Goal: Task Accomplishment & Management: Manage account settings

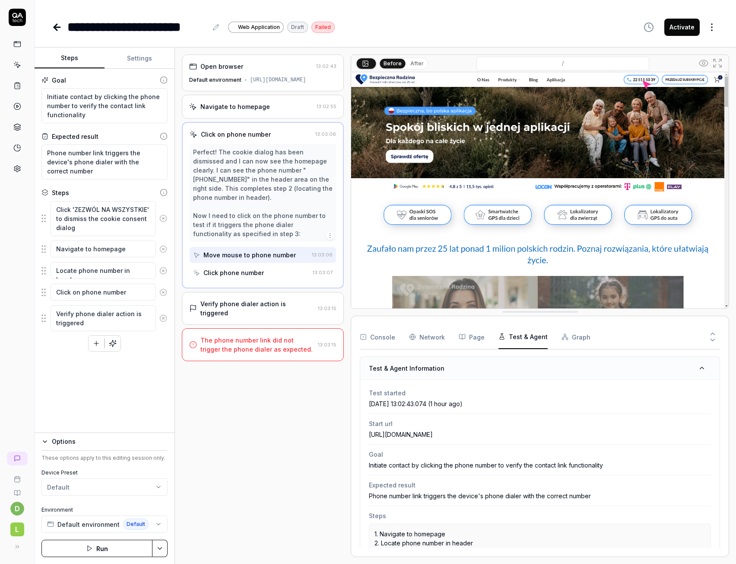
scroll to position [124, 0]
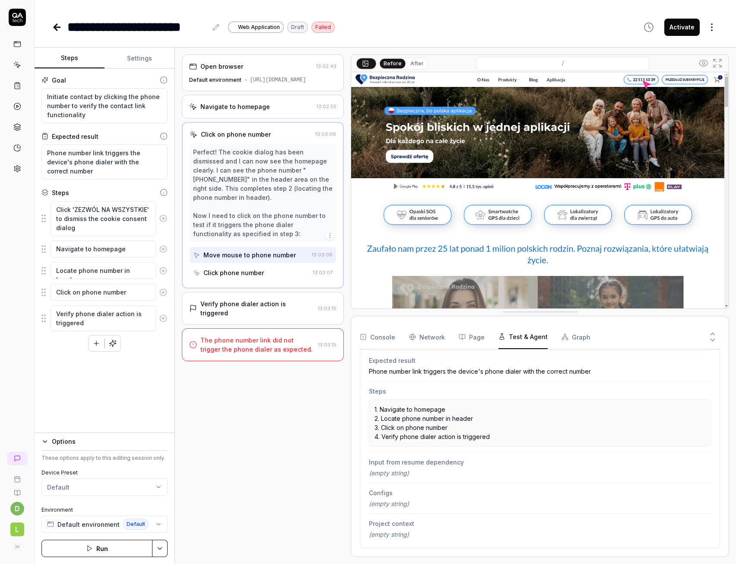
click at [54, 27] on icon at bounding box center [57, 27] width 6 height 0
type textarea "*"
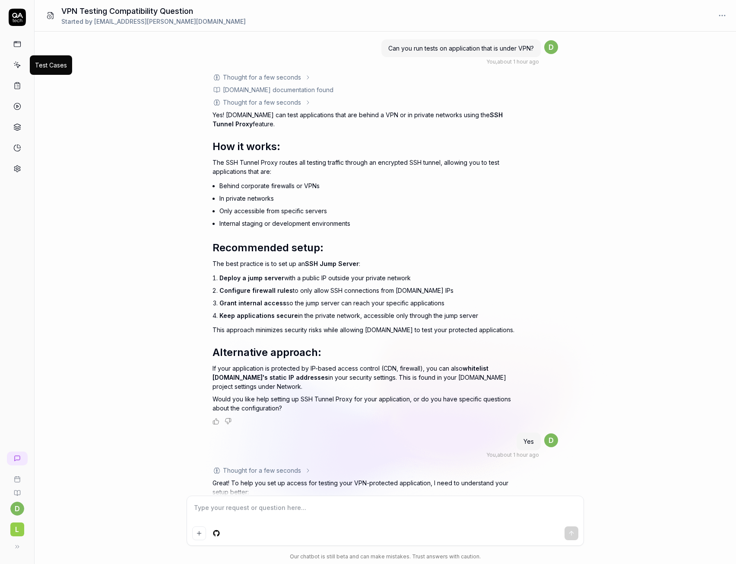
scroll to position [2296, 0]
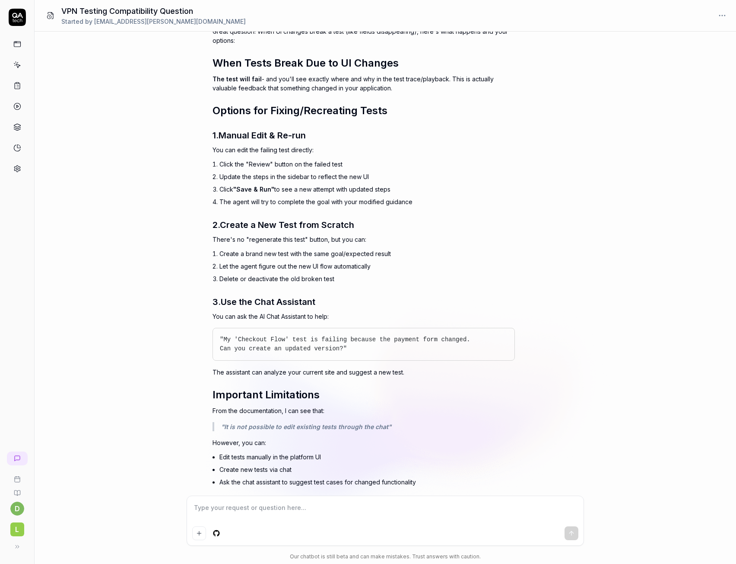
click at [16, 164] on link at bounding box center [18, 169] width 16 height 16
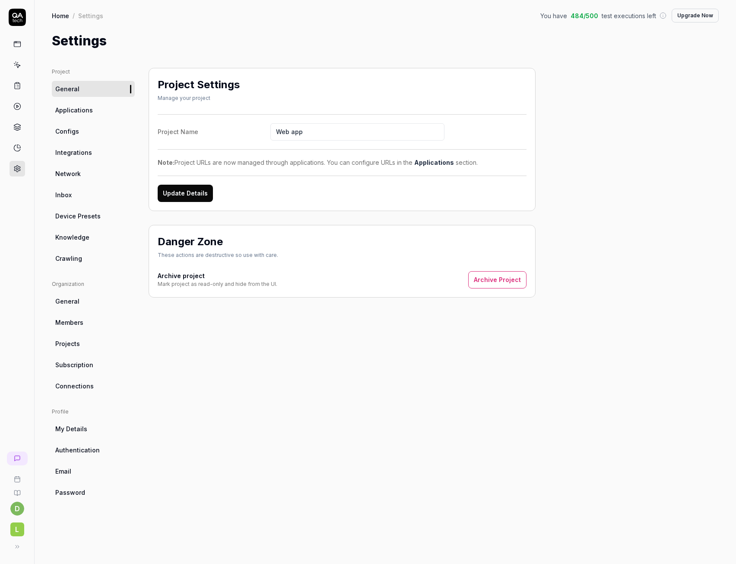
click at [79, 366] on span "Subscription" at bounding box center [74, 364] width 38 height 9
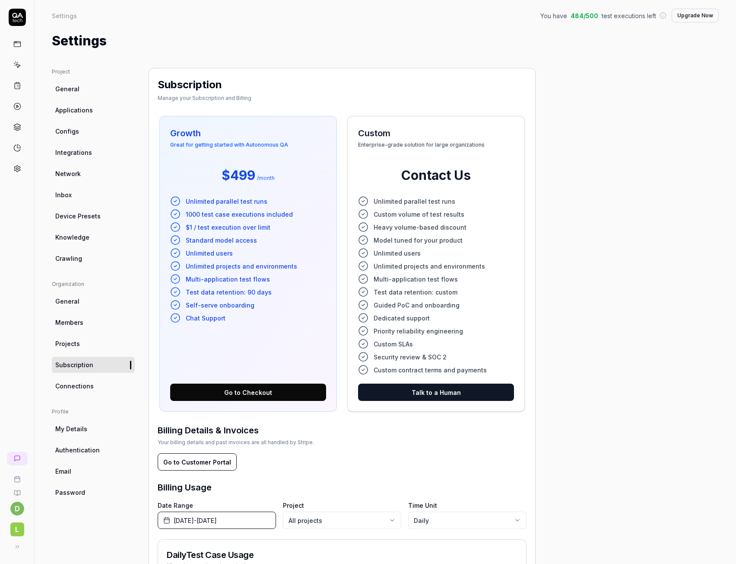
click at [618, 274] on div "Project General Applications Configs Integrations Network Inbox Device Presets …" at bounding box center [385, 410] width 667 height 685
click at [18, 44] on icon at bounding box center [17, 44] width 8 height 8
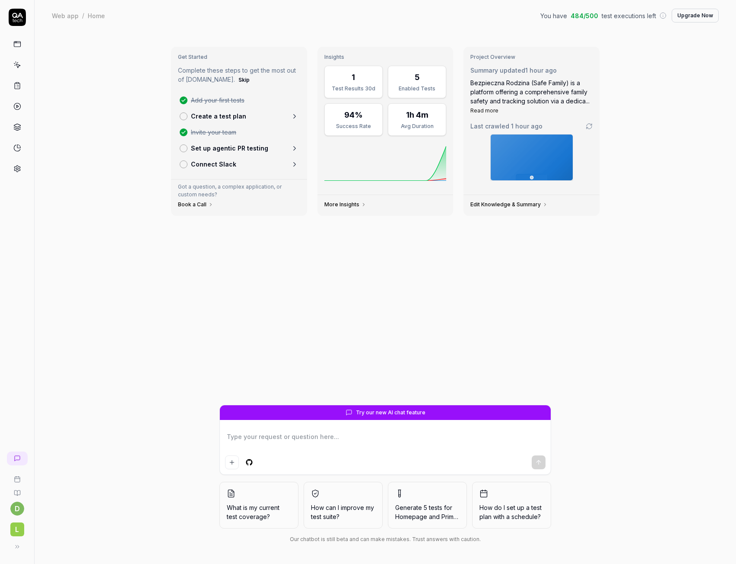
type textarea "*"
click at [25, 88] on link at bounding box center [18, 86] width 16 height 16
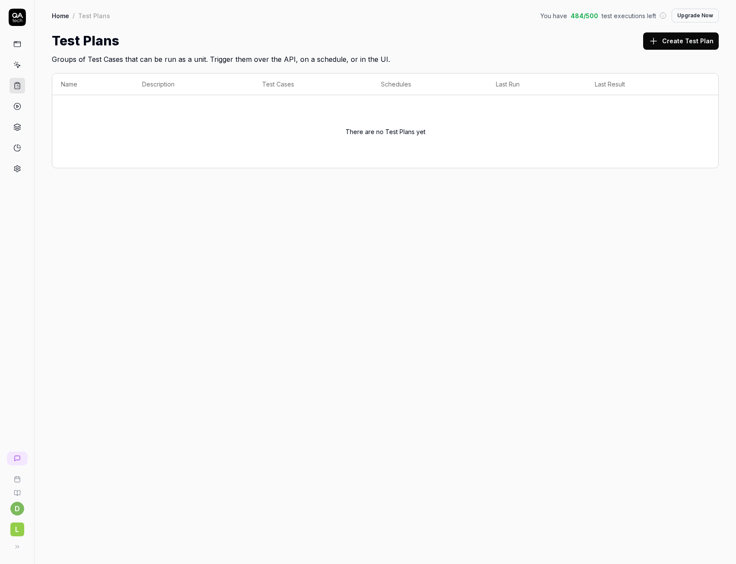
click at [659, 40] on icon at bounding box center [654, 41] width 10 height 10
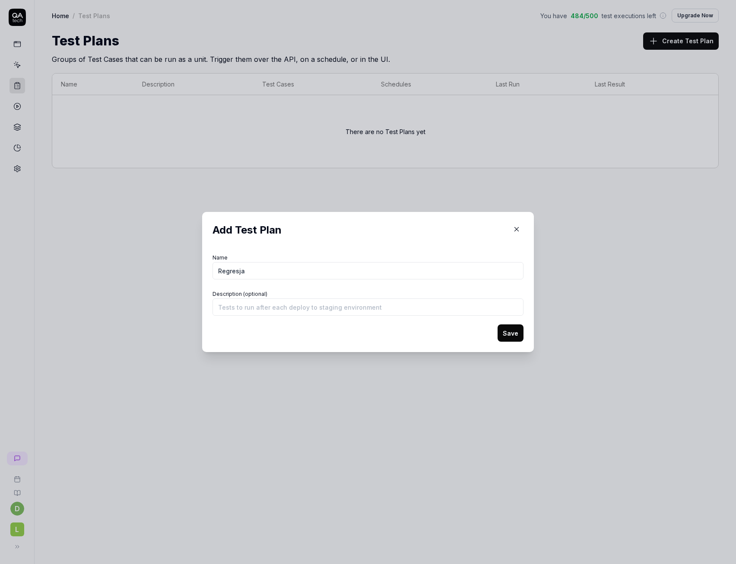
type input "Regresja"
click at [511, 340] on button "Save" at bounding box center [511, 332] width 26 height 17
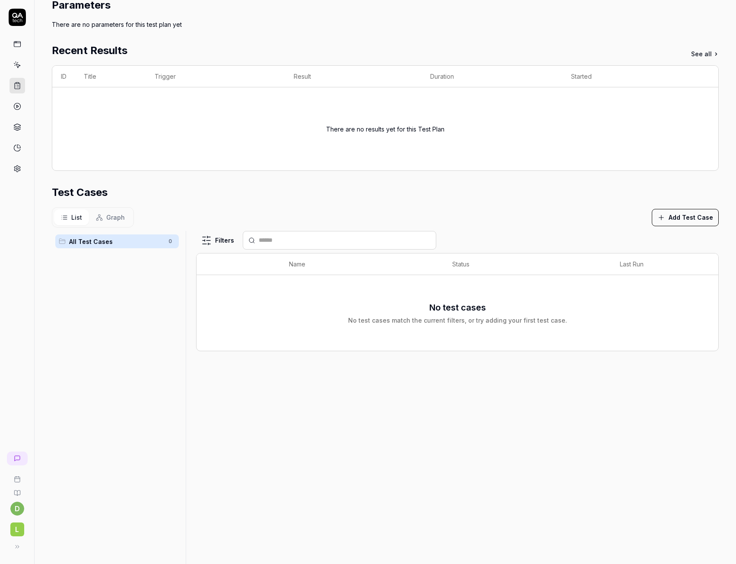
scroll to position [86, 0]
click at [670, 217] on button "Add Test Case" at bounding box center [685, 216] width 67 height 17
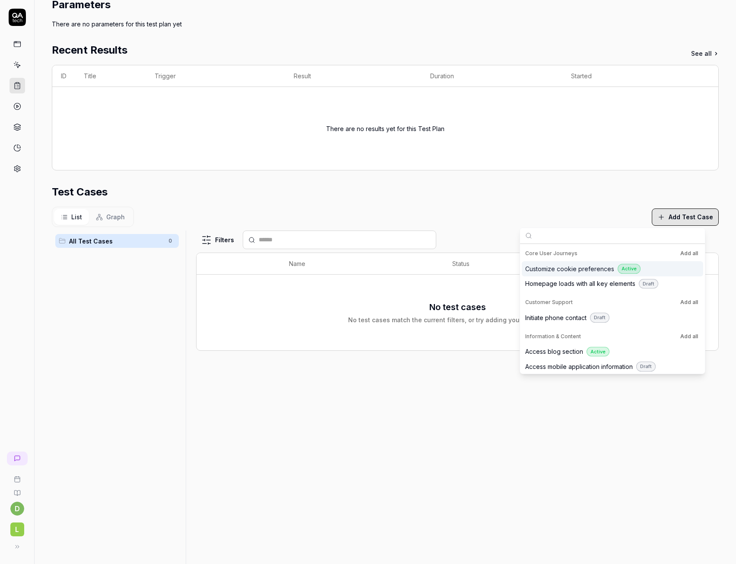
click at [592, 270] on span "Customize cookie preferences" at bounding box center [570, 268] width 89 height 9
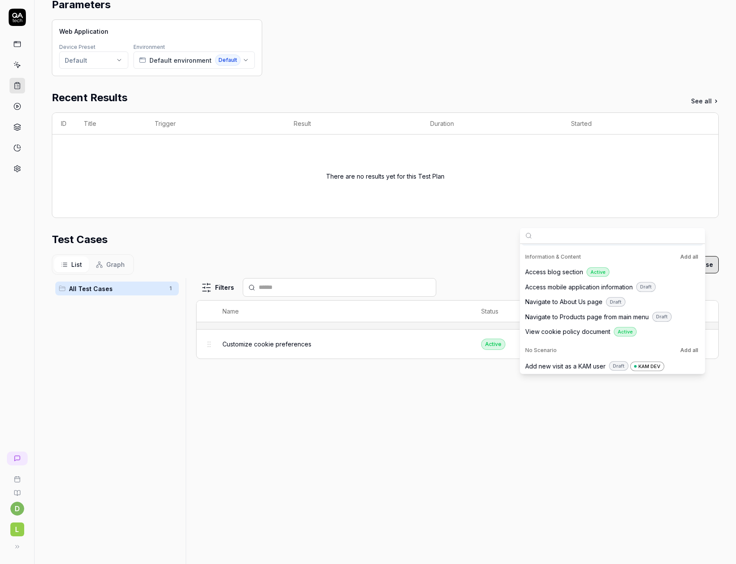
scroll to position [134, 0]
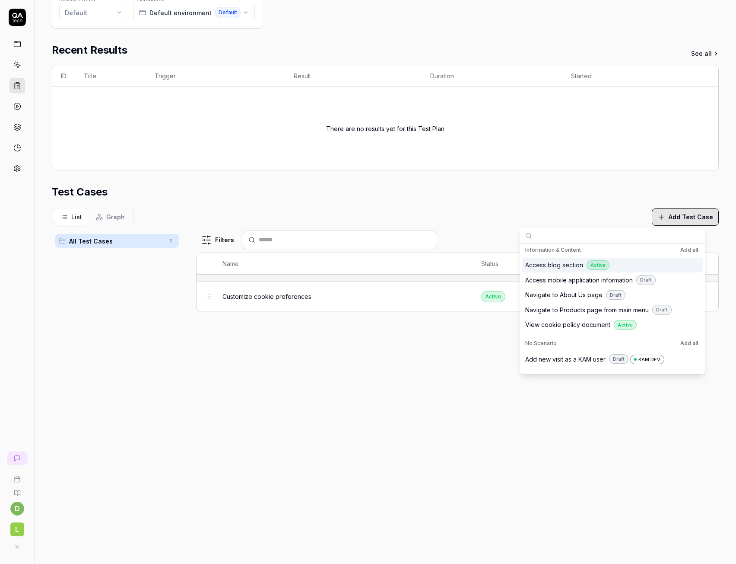
click at [555, 268] on span "Access blog section" at bounding box center [555, 264] width 58 height 9
click at [557, 323] on span "View cookie policy document" at bounding box center [568, 324] width 85 height 9
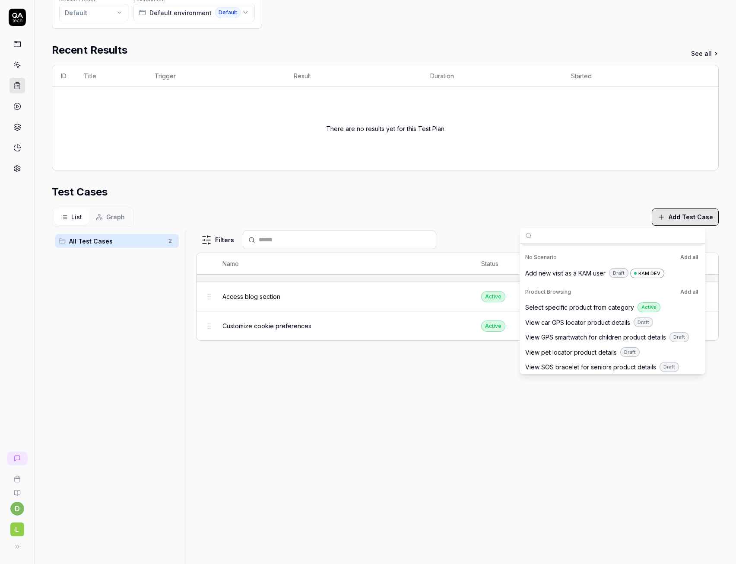
scroll to position [173, 0]
click at [571, 307] on span "Select specific product from category" at bounding box center [580, 306] width 109 height 9
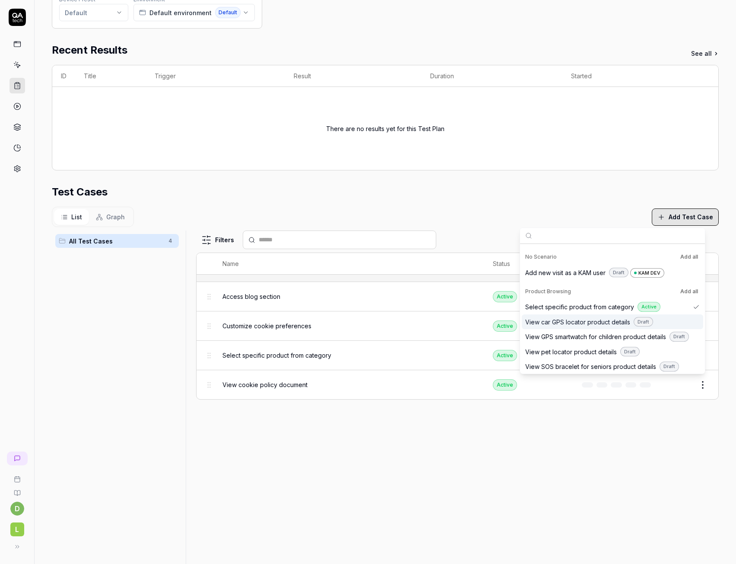
click at [566, 324] on span "View car GPS locator product details" at bounding box center [578, 321] width 105 height 9
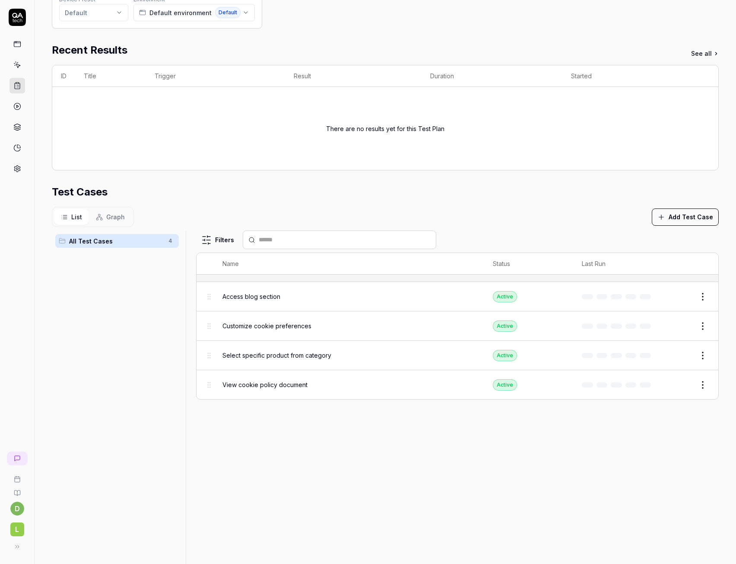
click at [473, 443] on div "Filters Name Status Last Run Access blog section Active Edit Customize cookie p…" at bounding box center [457, 425] width 523 height 391
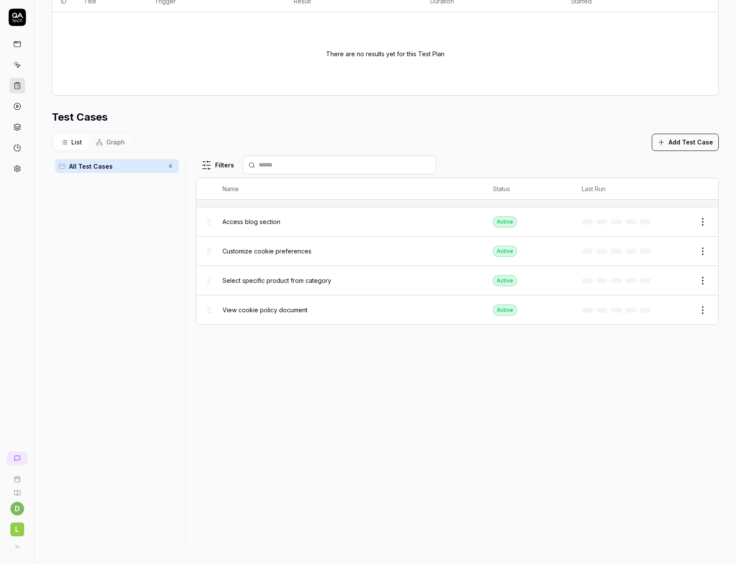
scroll to position [0, 0]
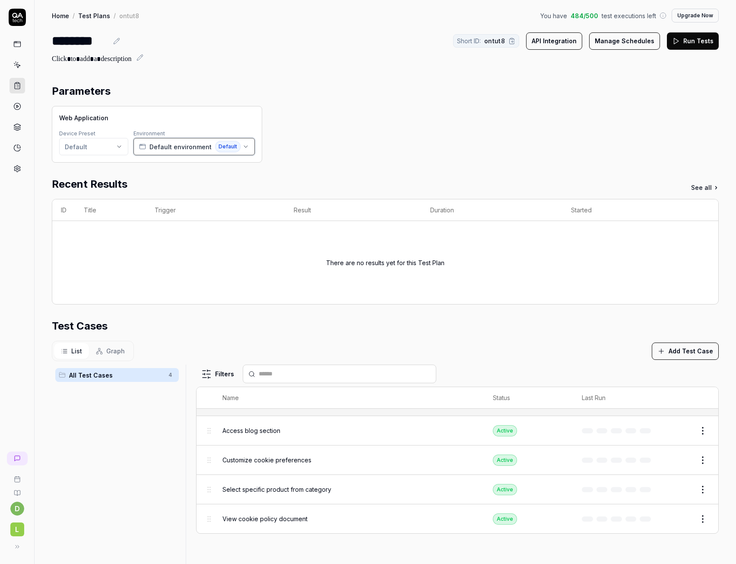
click at [184, 147] on span "Default environment" at bounding box center [181, 146] width 62 height 9
click at [326, 183] on div "Recent Results See all" at bounding box center [385, 184] width 667 height 16
click at [624, 47] on button "Manage Schedules" at bounding box center [624, 40] width 71 height 17
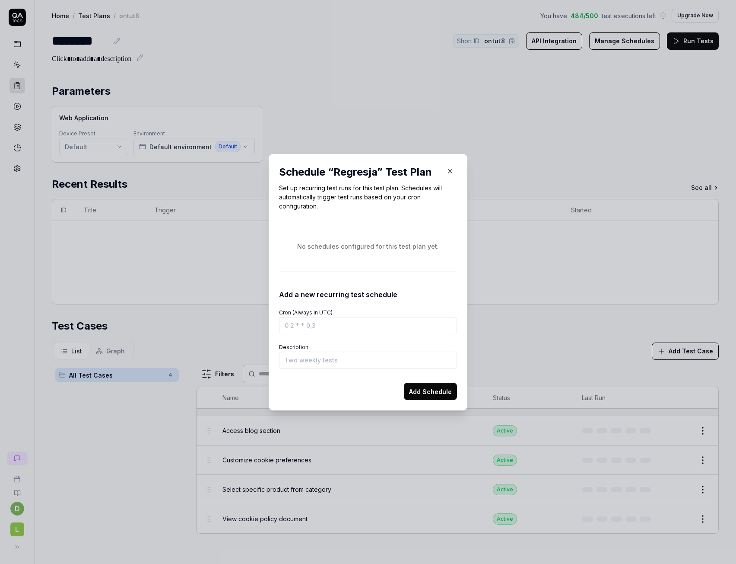
click at [446, 173] on icon "button" at bounding box center [450, 171] width 8 height 8
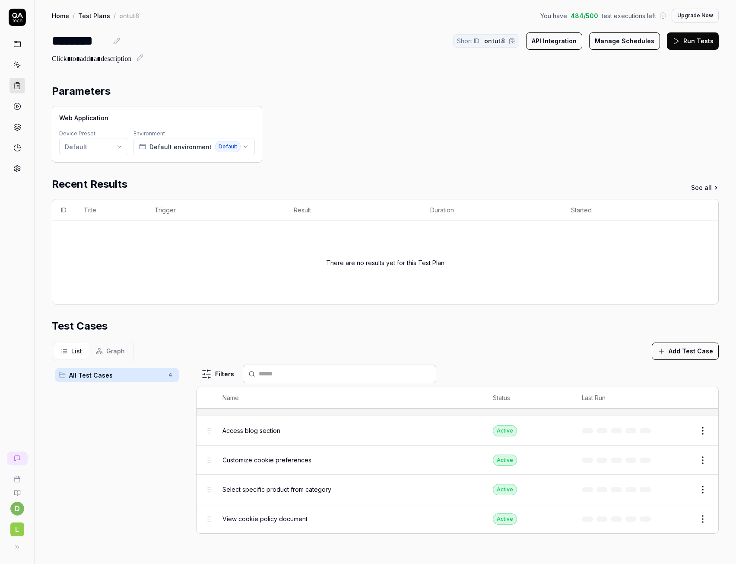
click at [540, 45] on button "API Integration" at bounding box center [554, 40] width 56 height 17
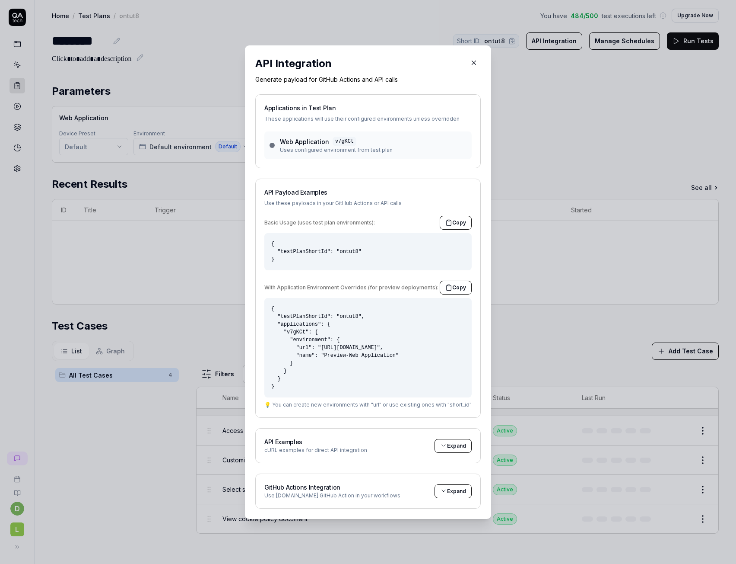
click at [475, 64] on button "button" at bounding box center [474, 63] width 14 height 14
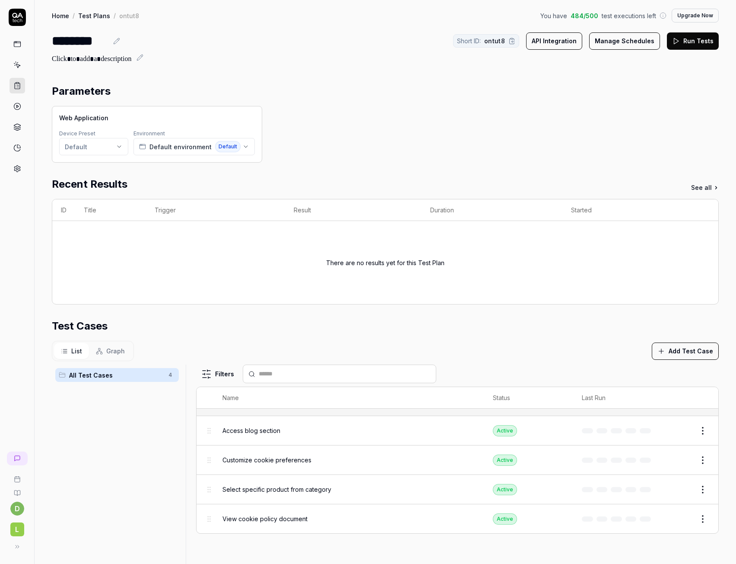
click at [14, 84] on icon at bounding box center [17, 86] width 8 height 8
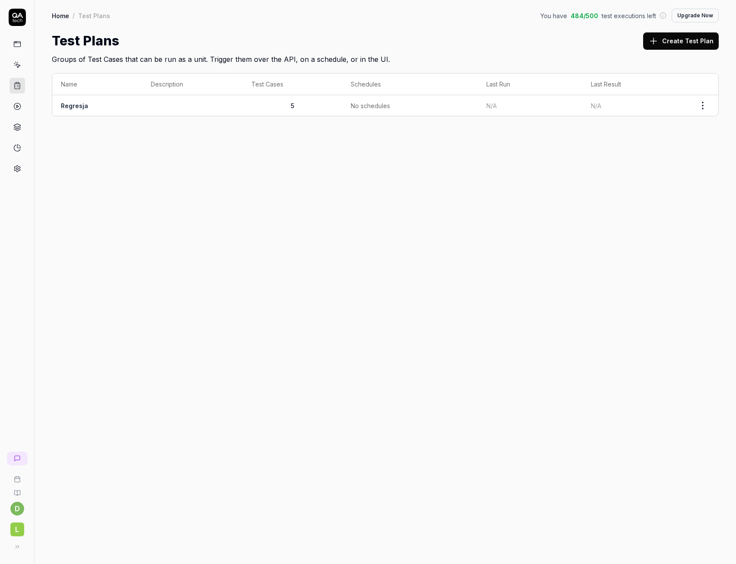
click at [698, 105] on html "d L Home / Test Plans You have 484 / 500 test executions left Upgrade Now Home …" at bounding box center [368, 282] width 736 height 564
click at [677, 181] on div "Manage Schedules" at bounding box center [667, 180] width 82 height 19
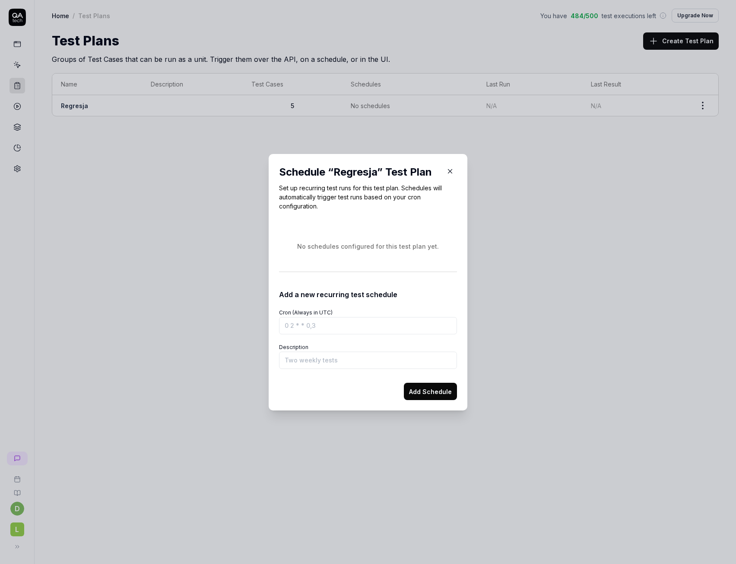
click at [448, 168] on icon "button" at bounding box center [450, 171] width 8 height 8
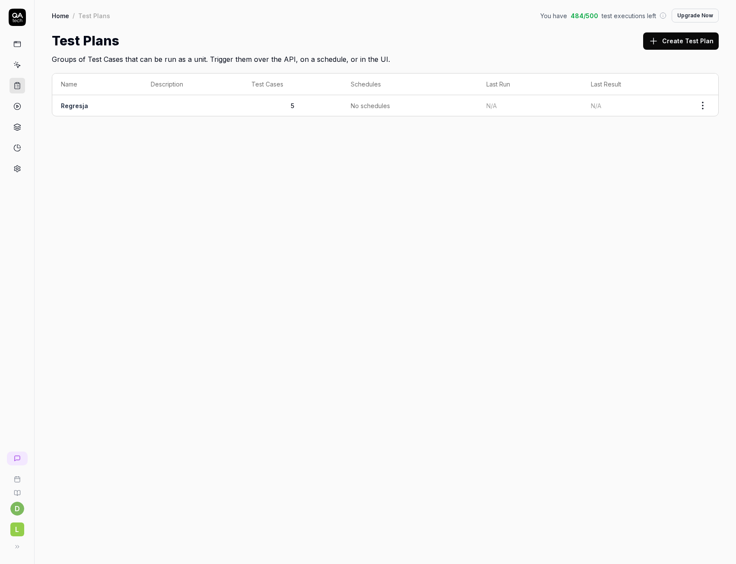
click at [16, 61] on link at bounding box center [18, 65] width 16 height 16
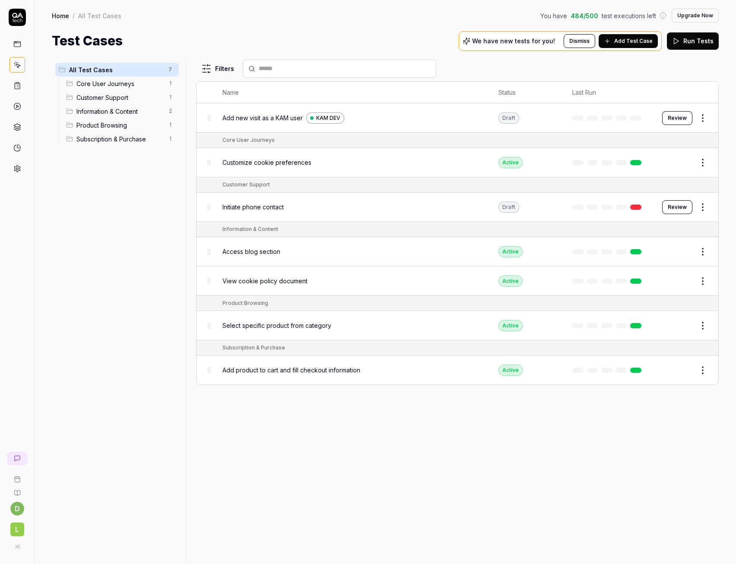
click at [21, 458] on icon at bounding box center [17, 458] width 7 height 7
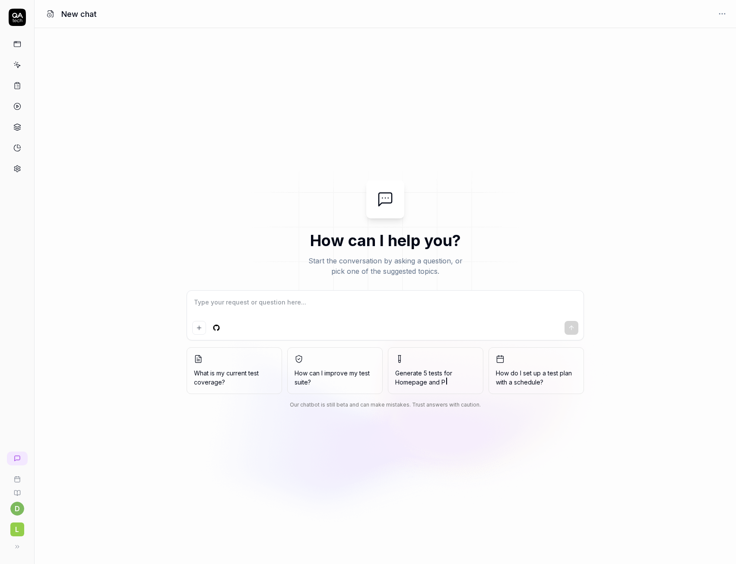
type textarea "*"
type textarea "I"
type textarea "*"
type textarea "In"
type textarea "*"
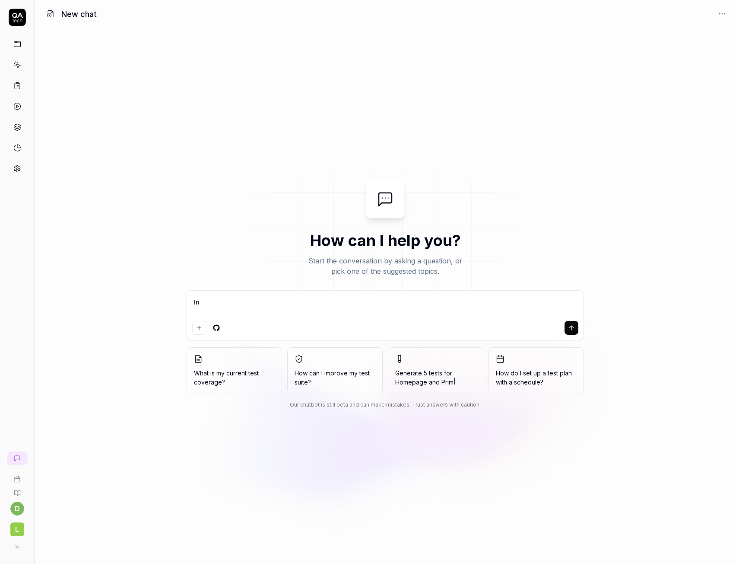
type textarea "In"
type textarea "*"
type textarea "In f"
type textarea "*"
type textarea "In fr"
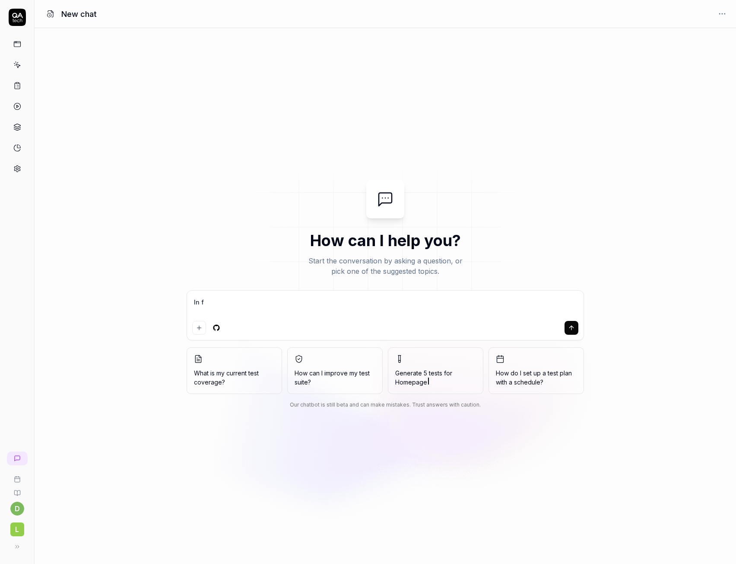
type textarea "*"
type textarea "In fre"
type textarea "*"
type textarea "In free"
type textarea "*"
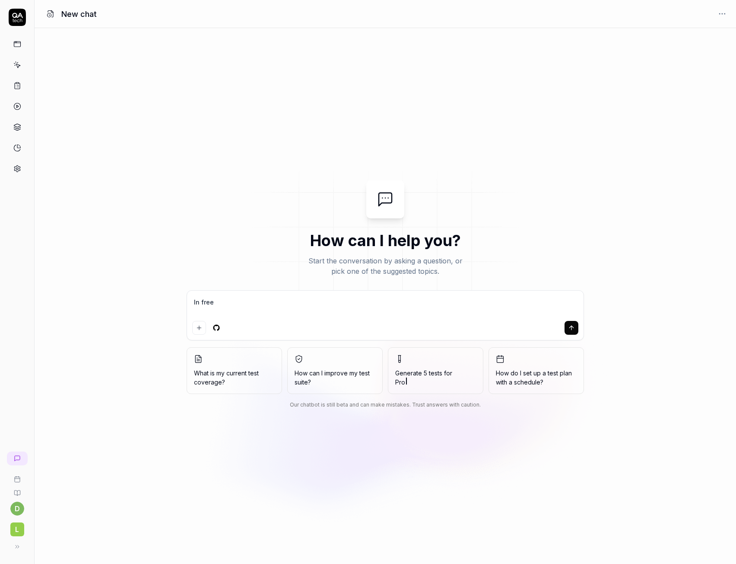
type textarea "In free"
type textarea "*"
type textarea "In free p"
type textarea "*"
type textarea "In free pl"
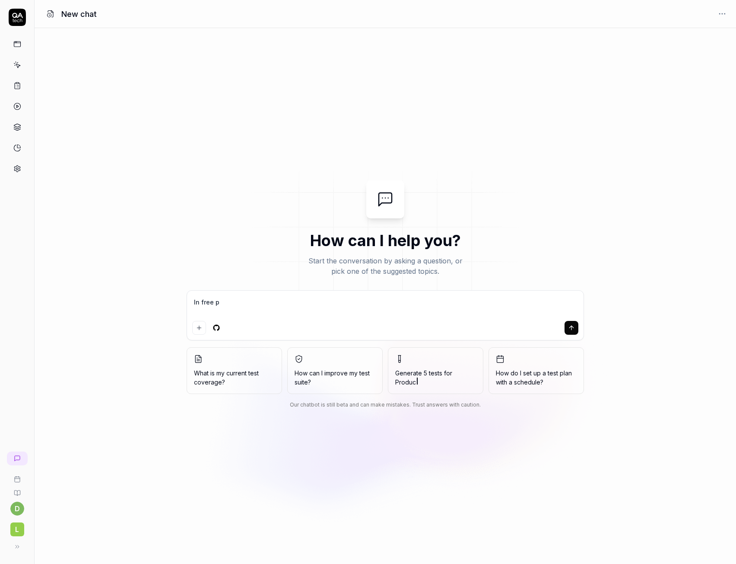
type textarea "*"
type textarea "In free pla"
type textarea "*"
type textarea "In free plan"
type textarea "*"
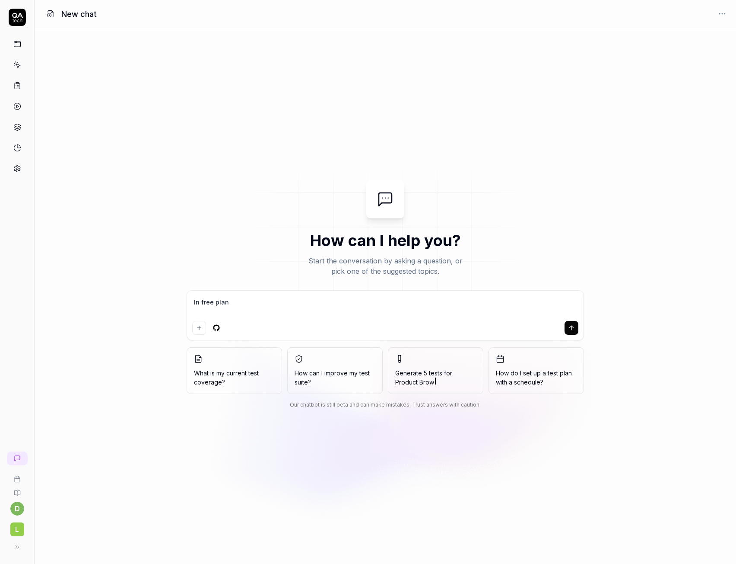
type textarea "In free plan"
type textarea "*"
type textarea "In free plan t"
type textarea "*"
type textarea "In free plan th"
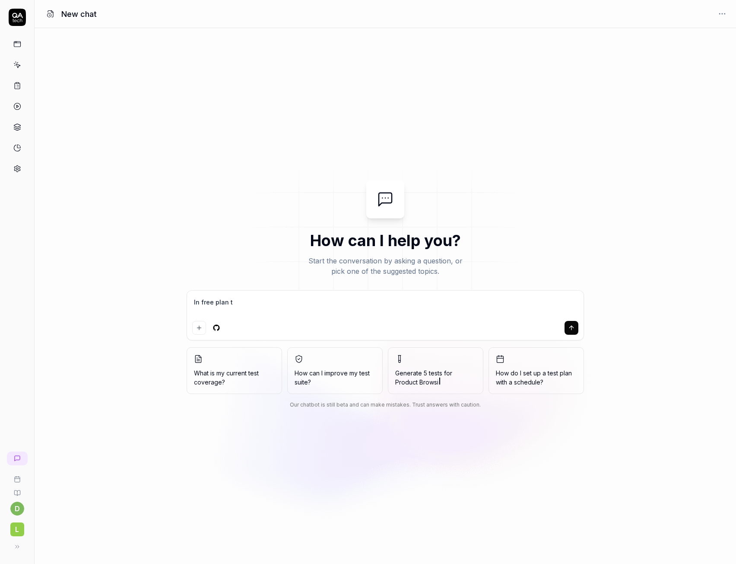
type textarea "*"
type textarea "In free plan the"
type textarea "*"
type textarea "In free plan ther"
type textarea "*"
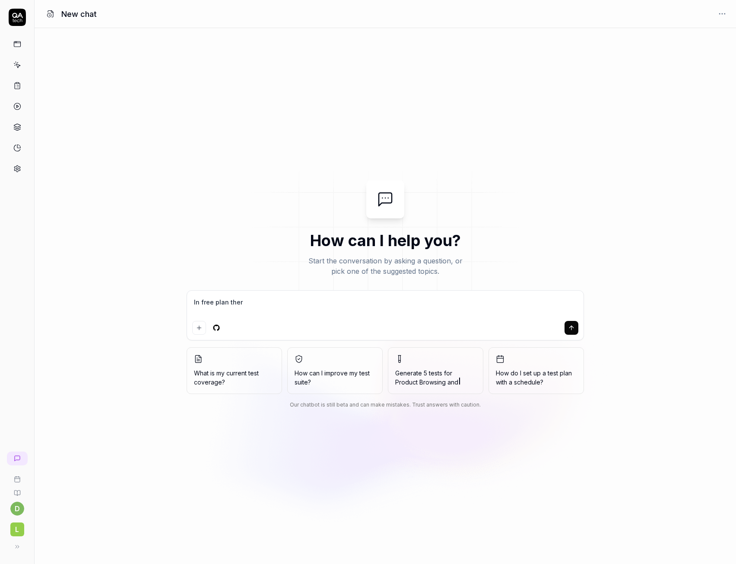
type textarea "In free plan there"
type textarea "*"
type textarea "In free plan there"
type textarea "*"
type textarea "In free plan there a"
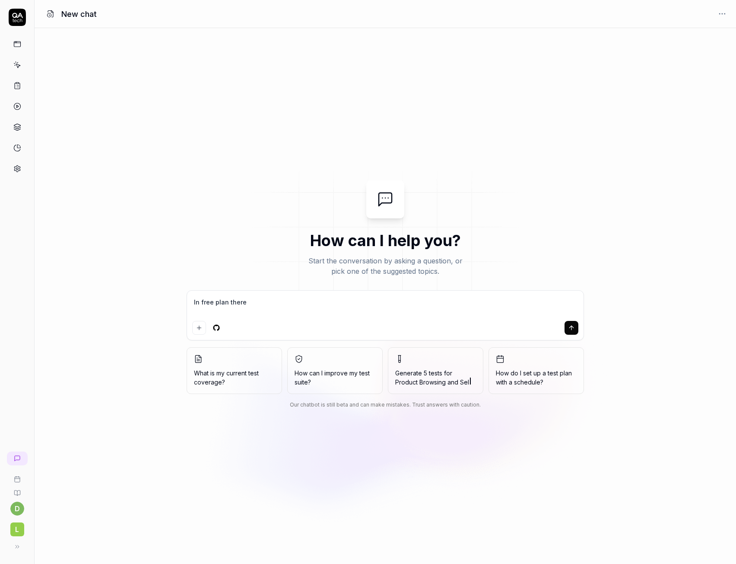
type textarea "*"
type textarea "In free plan there at"
type textarea "*"
type textarea "In free plan there a"
type textarea "*"
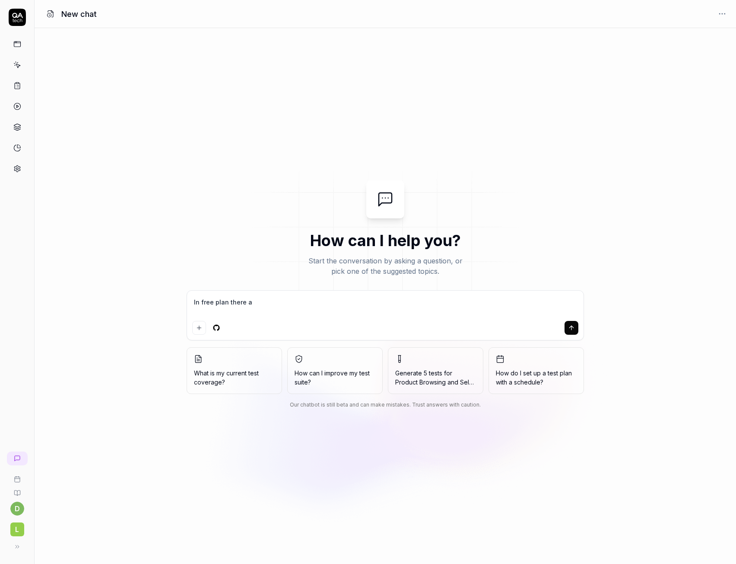
type textarea "In free plan there ar"
type textarea "*"
type textarea "In free plan there are"
type textarea "*"
type textarea "In free plan there are"
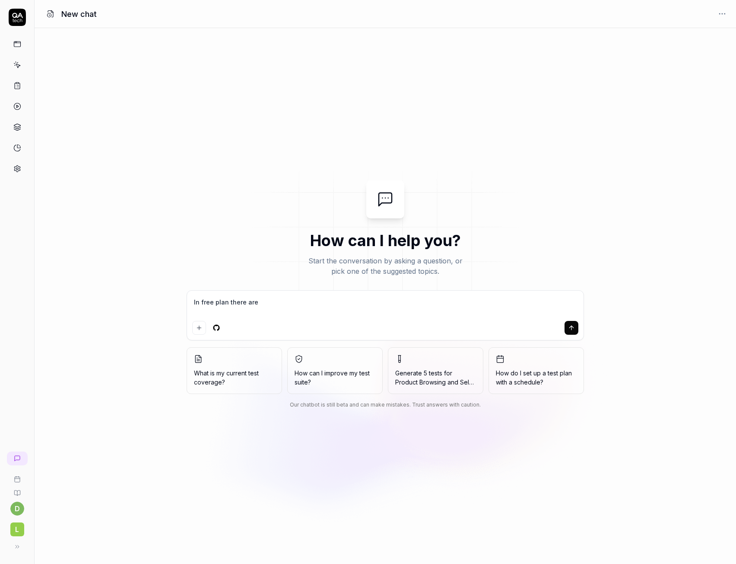
type textarea "*"
type textarea "In free plan there are 5"
type textarea "*"
type textarea "In free plan there are 50"
type textarea "*"
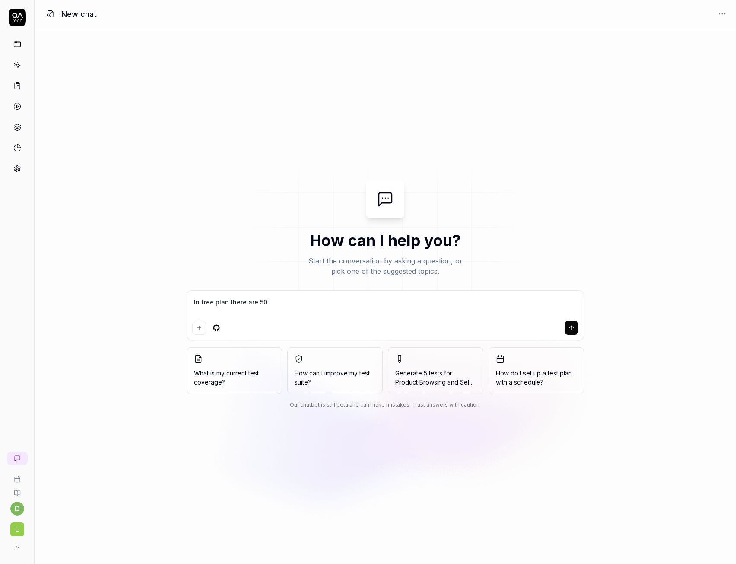
type textarea "In free plan there are 500"
type textarea "*"
type textarea "In free plan there are 500"
type textarea "*"
type textarea "In free plan there are 500 r"
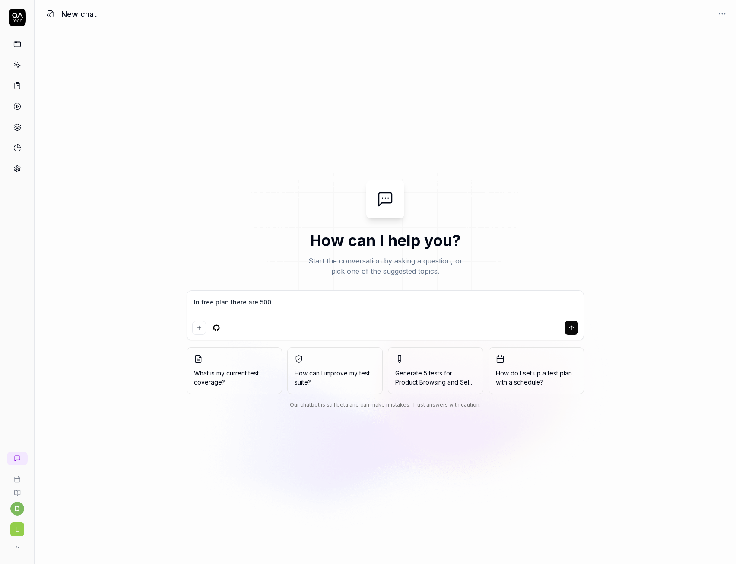
type textarea "*"
type textarea "In free plan there are 500 ru"
type textarea "*"
type textarea "In free plan there are 500 run"
type textarea "*"
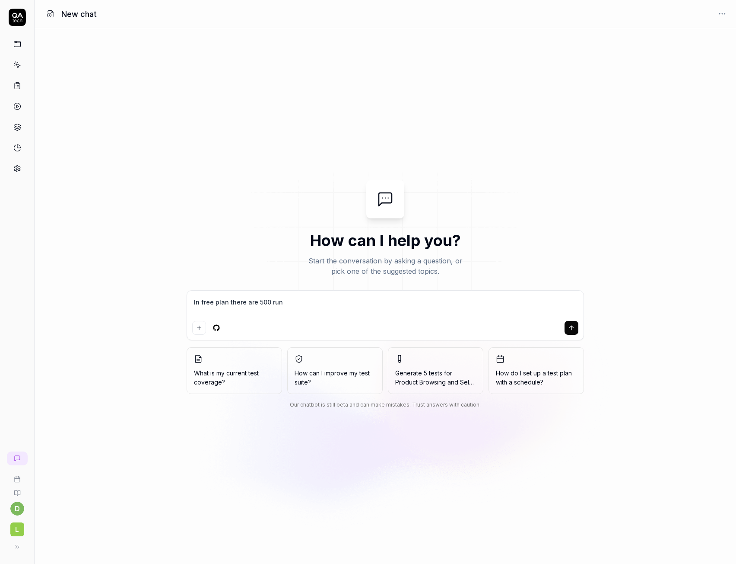
type textarea "In free plan there are 500 runs"
type textarea "*"
type textarea "In free plan there are 500 runs."
type textarea "*"
type textarea "In free plan there are 500 runs."
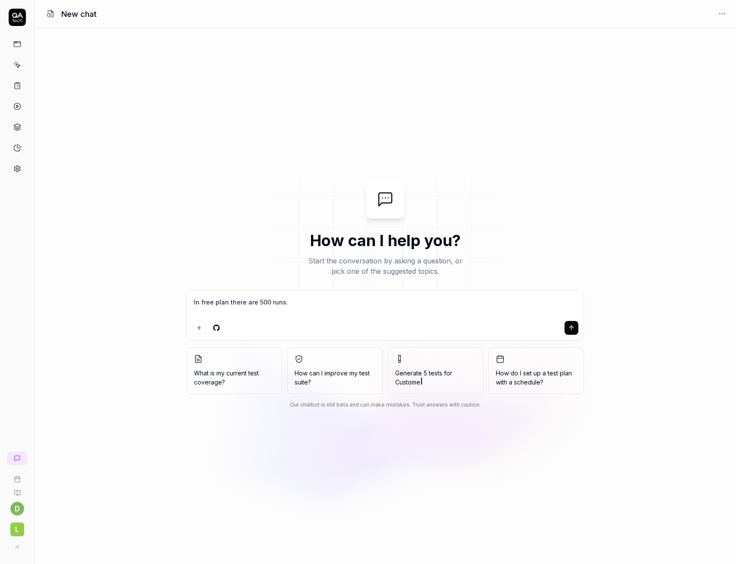
type textarea "*"
type textarea "In free plan there are 500 runs."
type textarea "*"
type textarea "In free plan there are 500 runs. W"
type textarea "*"
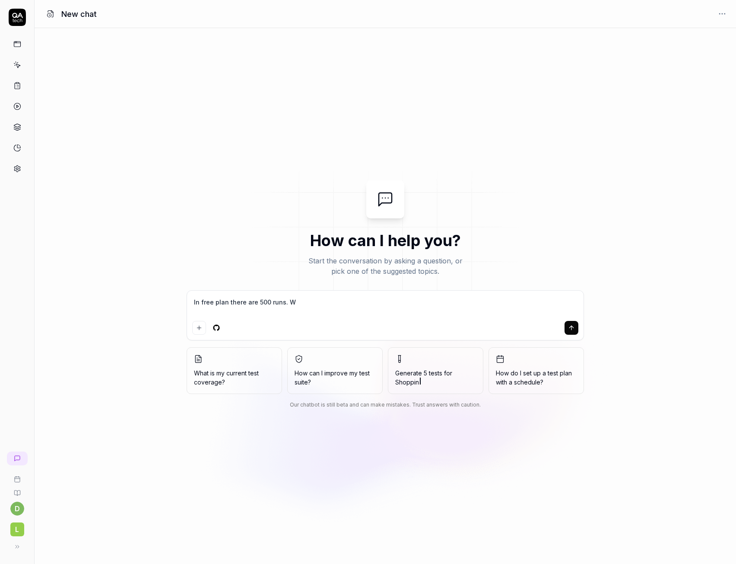
type textarea "In free plan there are 500 runs. Wh"
type textarea "*"
type textarea "In free plan there are 500 runs. Whe"
type textarea "*"
type textarea "In free plan there are 500 runs. When"
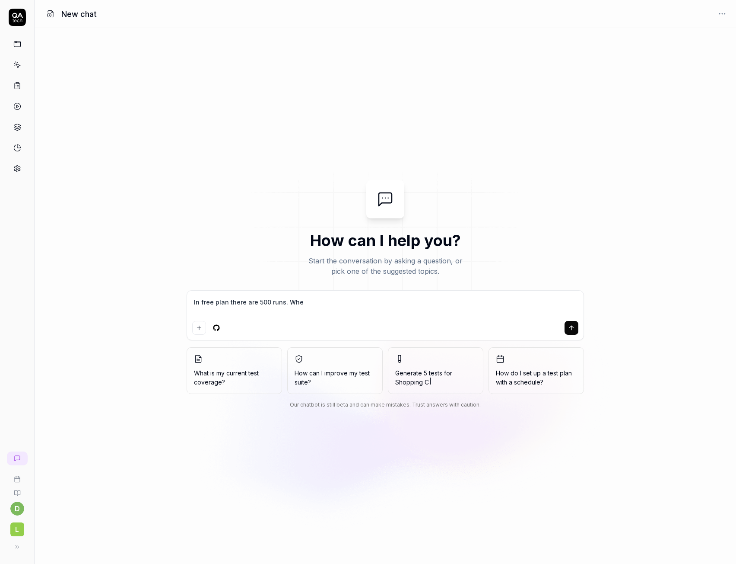
type textarea "*"
type textarea "In free plan there are 500 runs. When"
type textarea "*"
type textarea "In free plan there are 500 runs. When i"
type textarea "*"
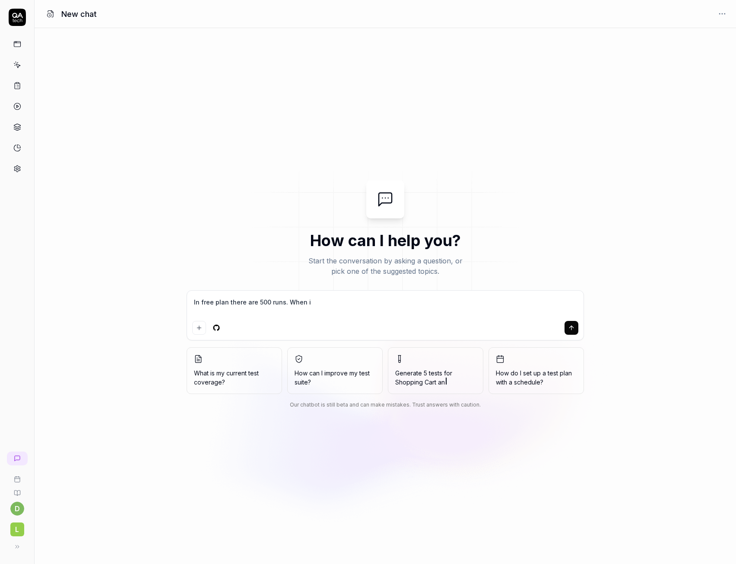
type textarea "In free plan there are 500 runs. When it"
type textarea "*"
type textarea "In free plan there are 500 runs. When it"
type textarea "*"
type textarea "In free plan there are 500 runs. When it r"
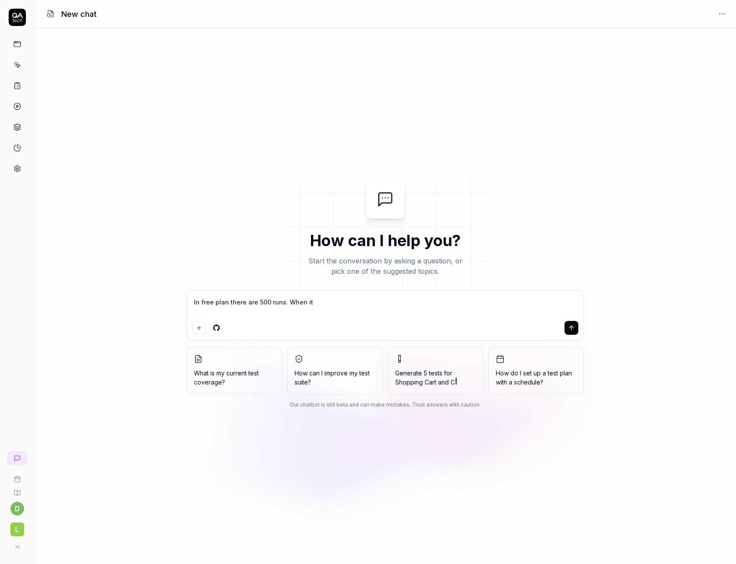
type textarea "*"
type textarea "In free plan there are 500 runs. When it re"
type textarea "*"
type textarea "In free plan there are 500 runs. When it ren"
type textarea "*"
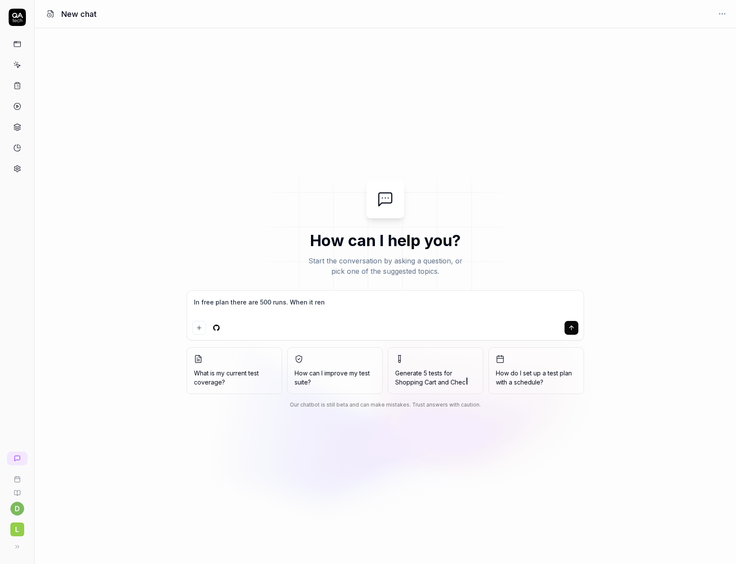
type textarea "In free plan there are 500 runs. When it rene"
type textarea "*"
type textarea "In free plan there are 500 runs. When it renew"
type textarea "*"
type textarea "In free plan there are 500 runs. When it renews"
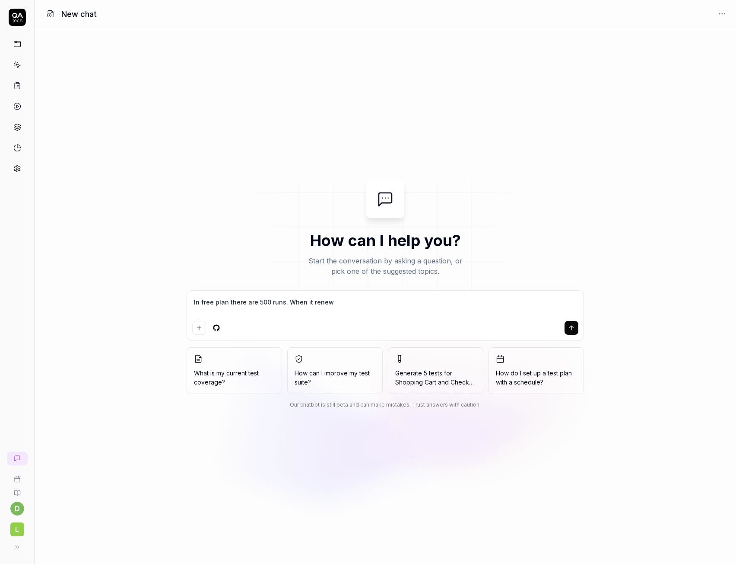
type textarea "*"
type textarea "In free plan there are 500 runs. When it renews?"
type textarea "*"
type textarea "In free plan there are 500 runs. When it renews?"
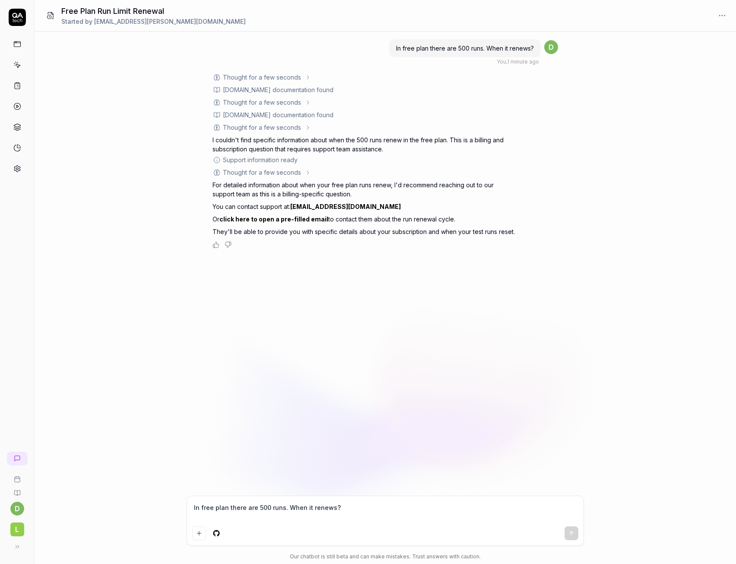
click at [13, 40] on icon at bounding box center [17, 44] width 8 height 8
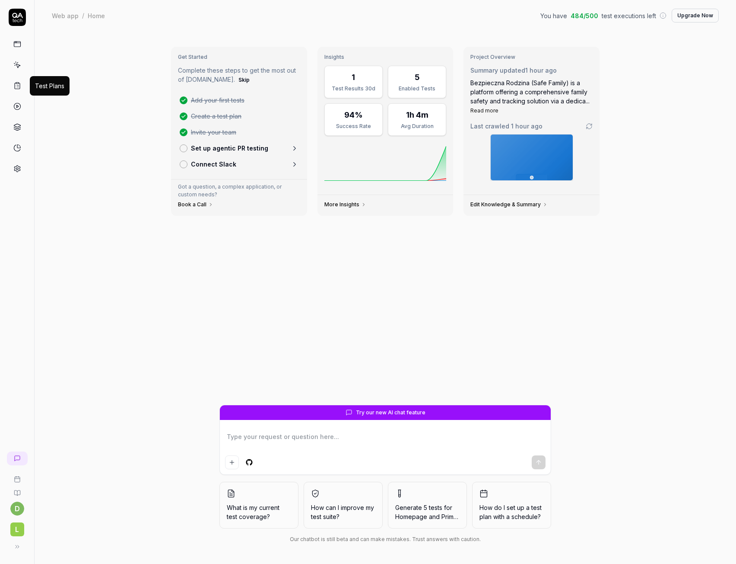
type textarea "*"
click at [17, 83] on rect at bounding box center [17, 83] width 3 height 1
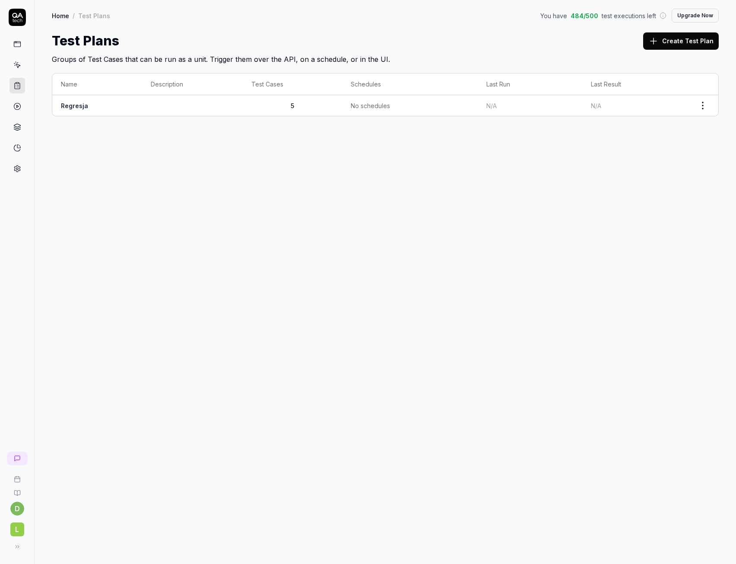
click at [238, 106] on td at bounding box center [192, 105] width 101 height 21
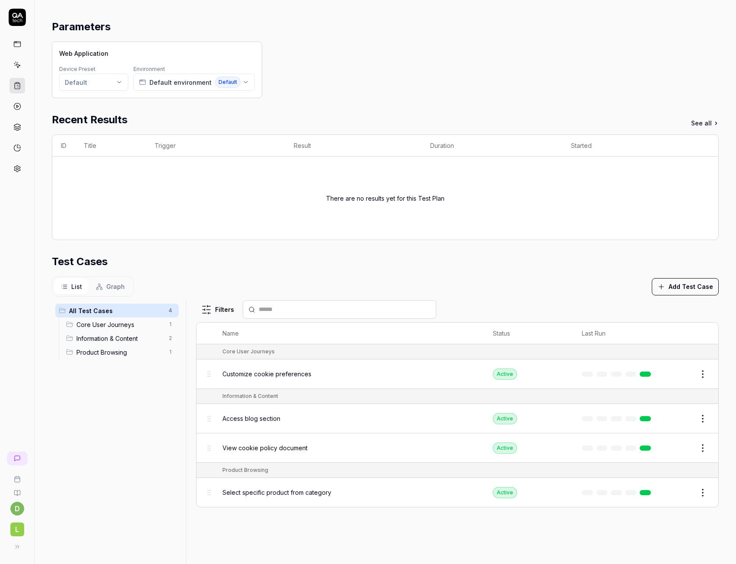
scroll to position [86, 0]
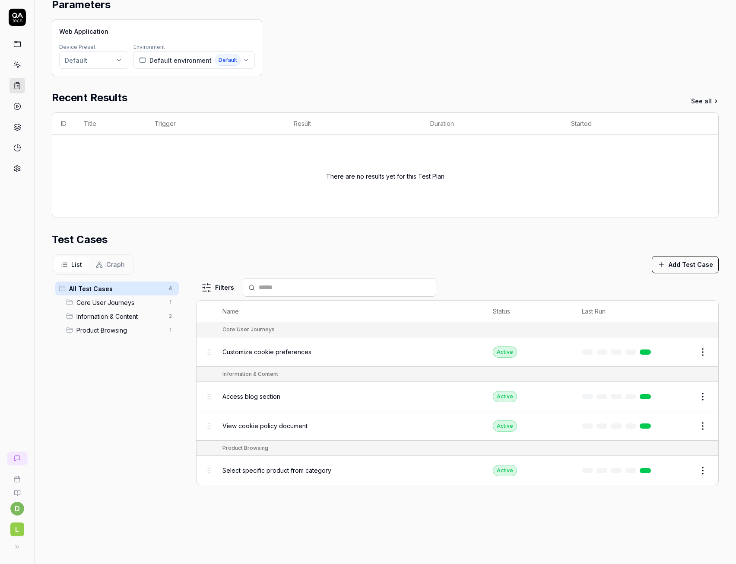
click at [678, 262] on button "Add Test Case" at bounding box center [685, 264] width 67 height 17
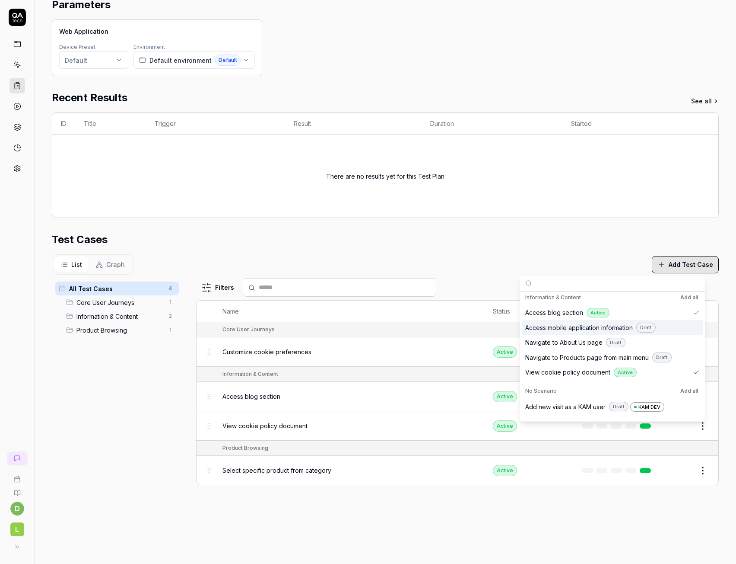
click at [541, 236] on div "Test Cases" at bounding box center [385, 240] width 667 height 16
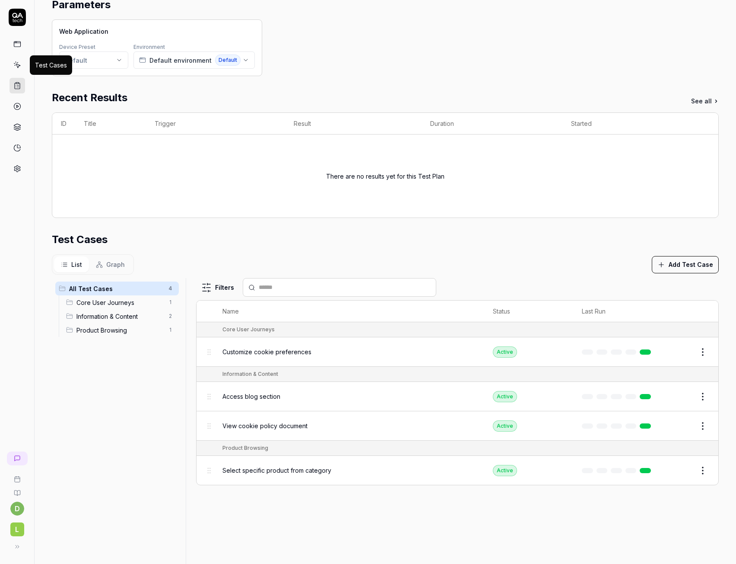
click at [16, 64] on icon at bounding box center [17, 65] width 8 height 8
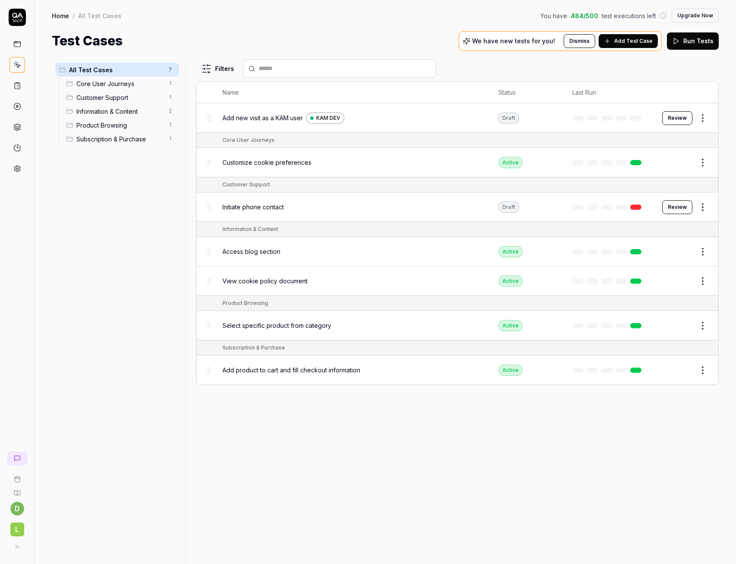
click at [271, 68] on input "text" at bounding box center [345, 68] width 172 height 9
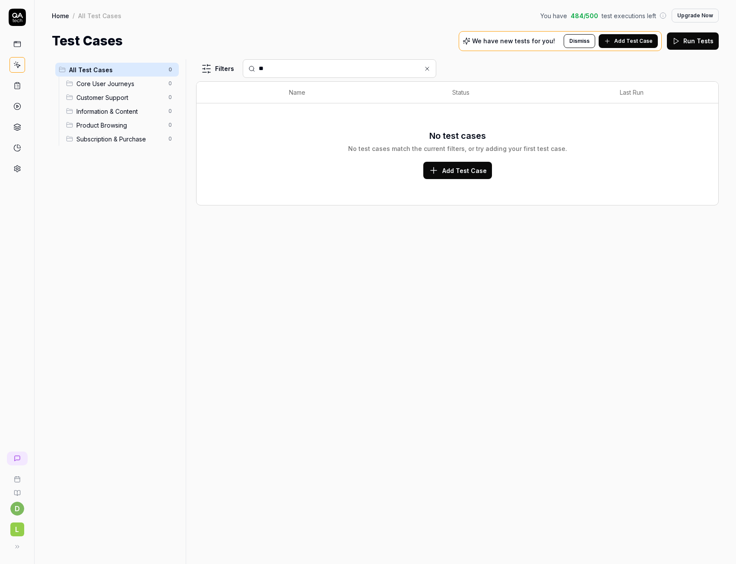
type input "*"
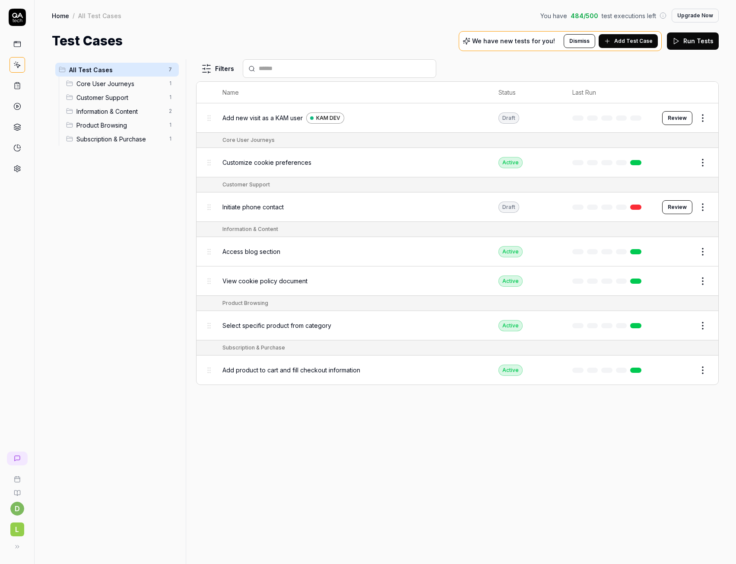
click at [66, 218] on div "All Test Cases 7 Core User Journeys 1 Customer Support 1 Information & Content …" at bounding box center [117, 306] width 131 height 494
click at [16, 48] on link at bounding box center [18, 44] width 16 height 16
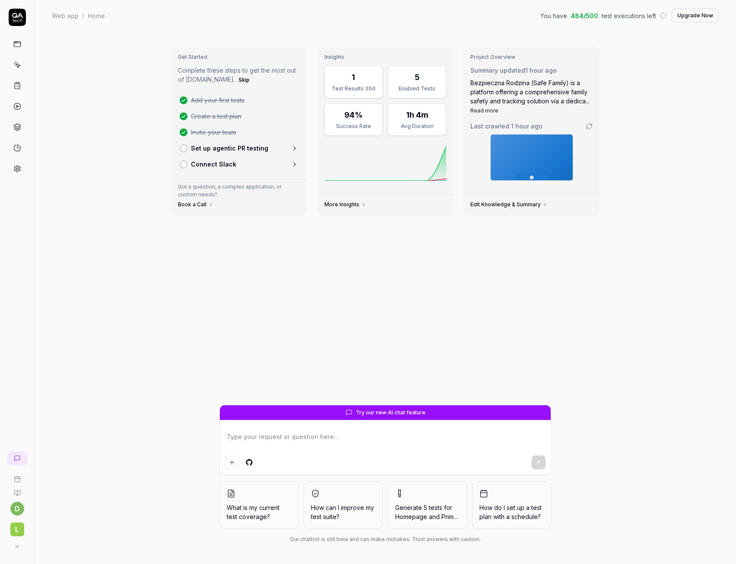
click at [13, 105] on icon at bounding box center [17, 106] width 8 height 8
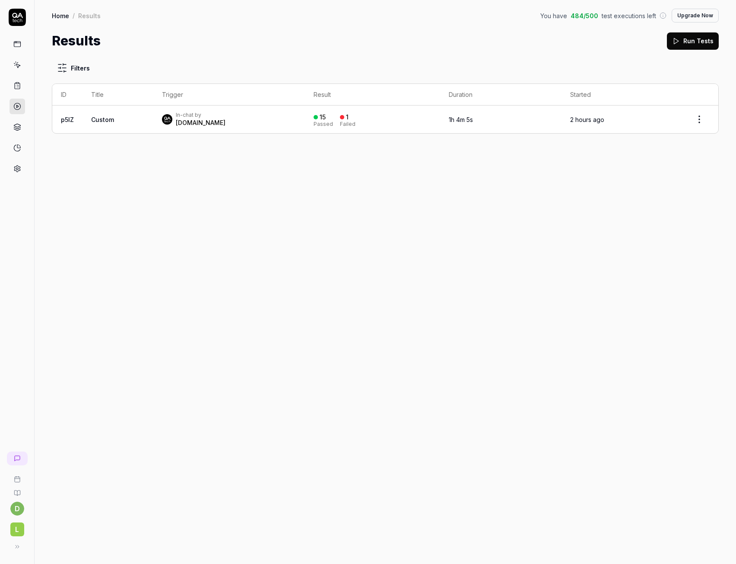
click at [109, 115] on td "Custom" at bounding box center [118, 119] width 71 height 28
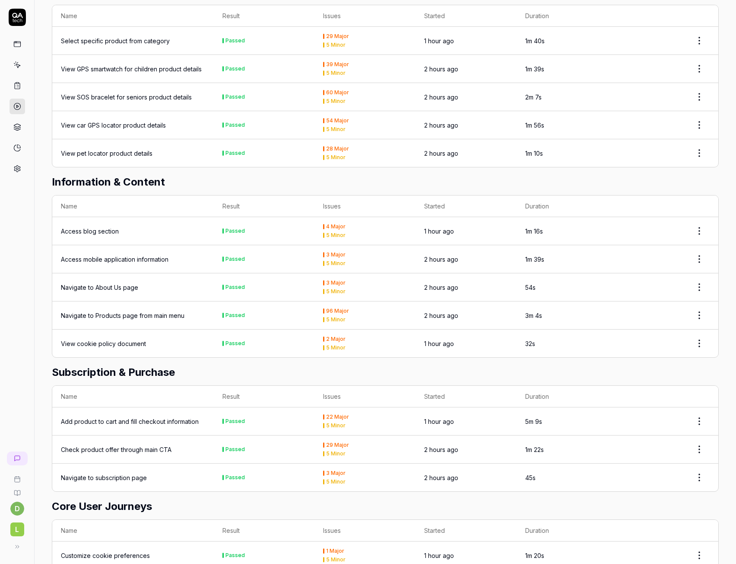
scroll to position [310, 0]
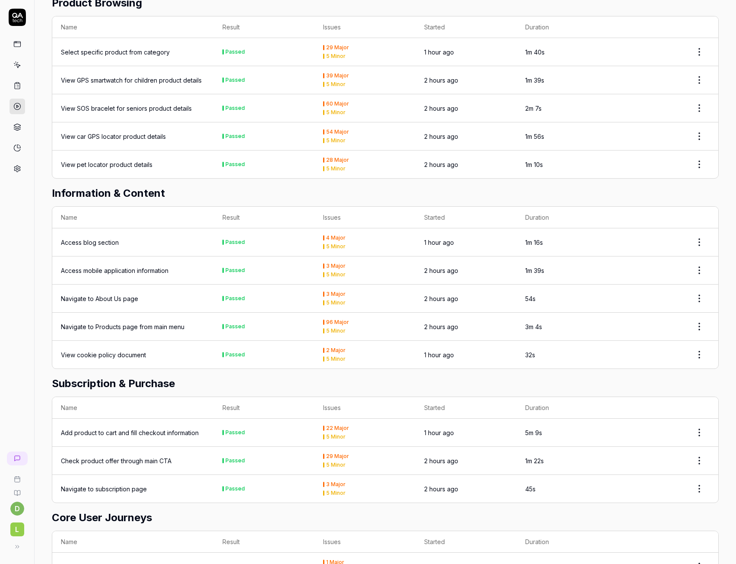
click at [691, 301] on html "d L Home / Results / Run: p5IZ You have 484 / 500 test executions left Upgrade …" at bounding box center [368, 282] width 736 height 564
click at [206, 299] on html "d L Home / Results / Run: p5IZ You have 484 / 500 test executions left Upgrade …" at bounding box center [368, 282] width 736 height 564
click at [96, 299] on div "Navigate to About Us page" at bounding box center [99, 298] width 77 height 9
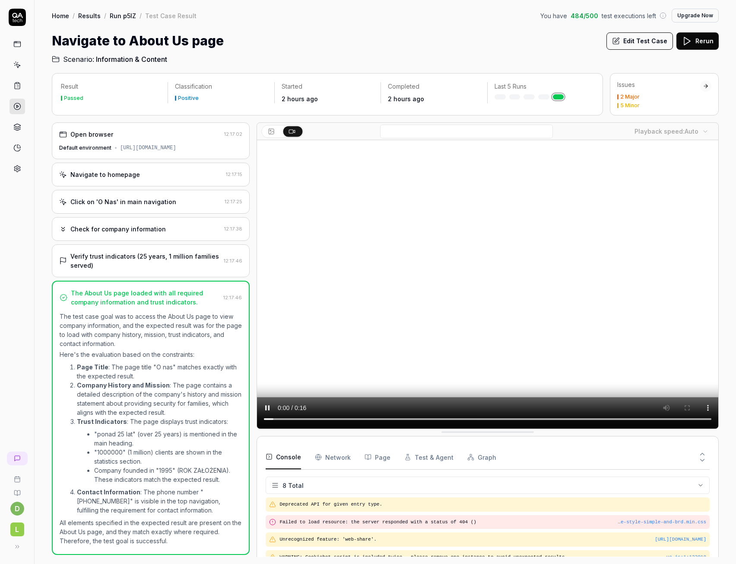
scroll to position [85, 0]
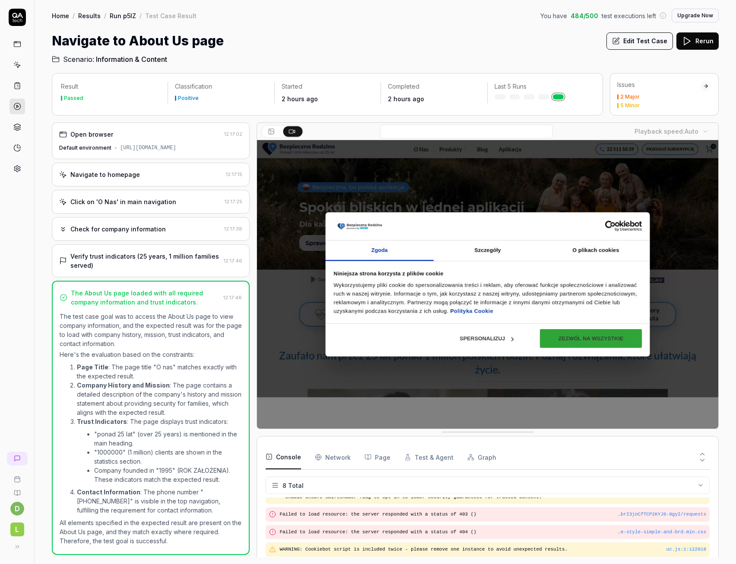
click at [639, 43] on button "Edit Test Case" at bounding box center [640, 40] width 67 height 17
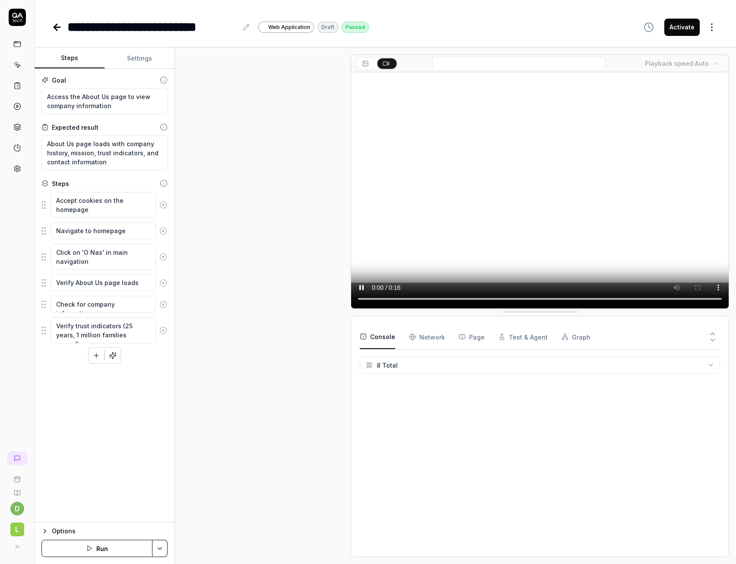
scroll to position [10, 0]
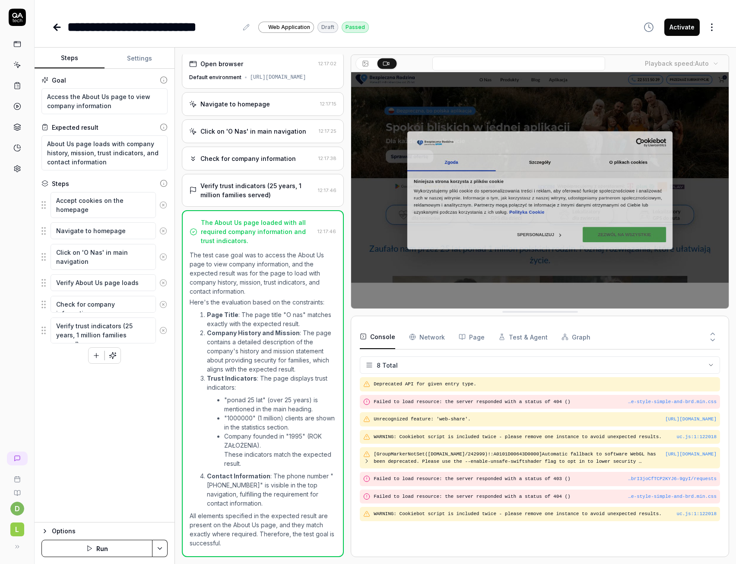
click at [687, 29] on button "Activate" at bounding box center [682, 27] width 35 height 17
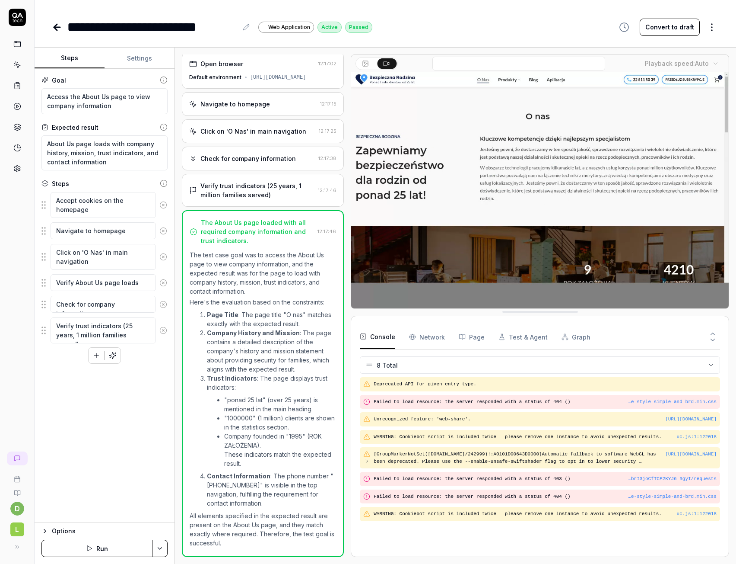
click at [15, 62] on icon at bounding box center [17, 65] width 8 height 8
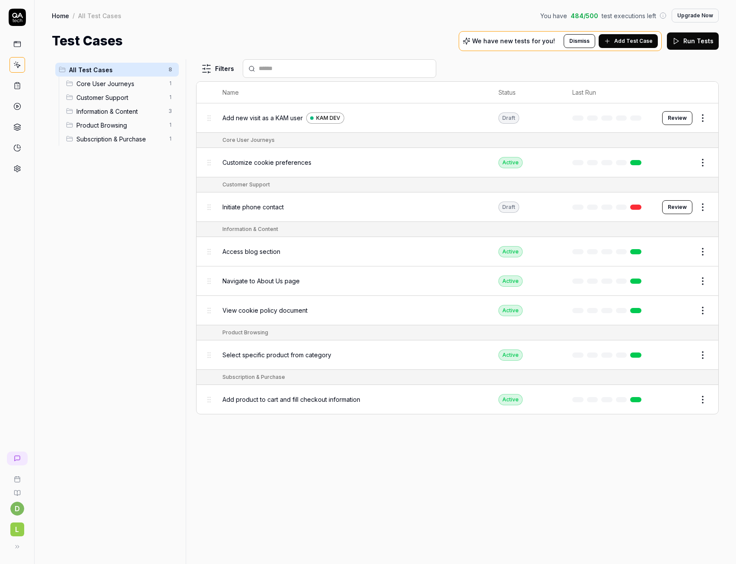
click at [623, 41] on span "Add Test Case" at bounding box center [634, 41] width 38 height 8
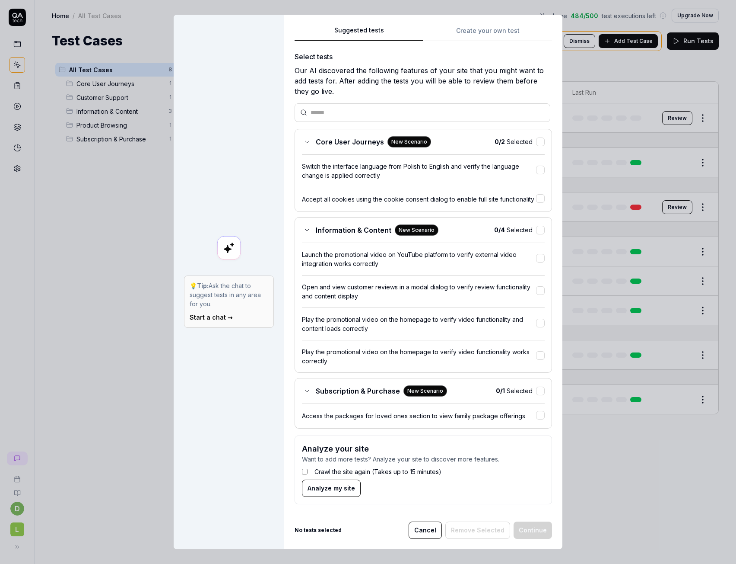
click at [428, 530] on button "Cancel" at bounding box center [425, 529] width 33 height 17
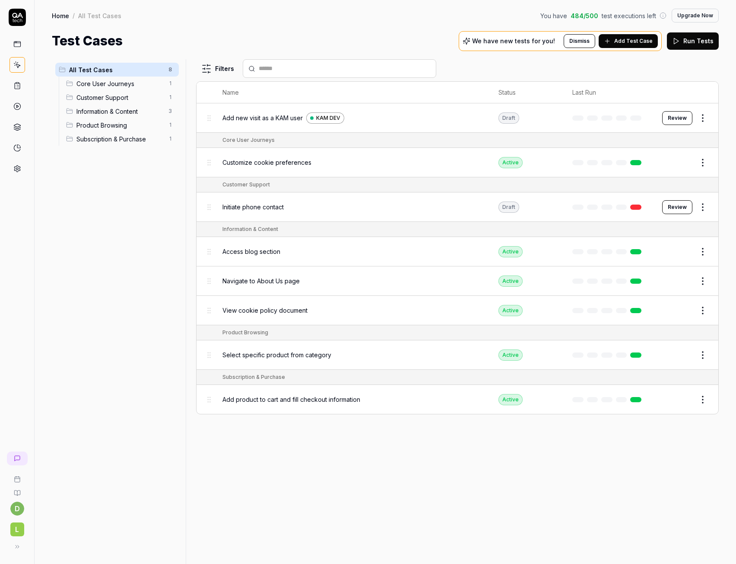
click at [16, 110] on link at bounding box center [18, 107] width 16 height 16
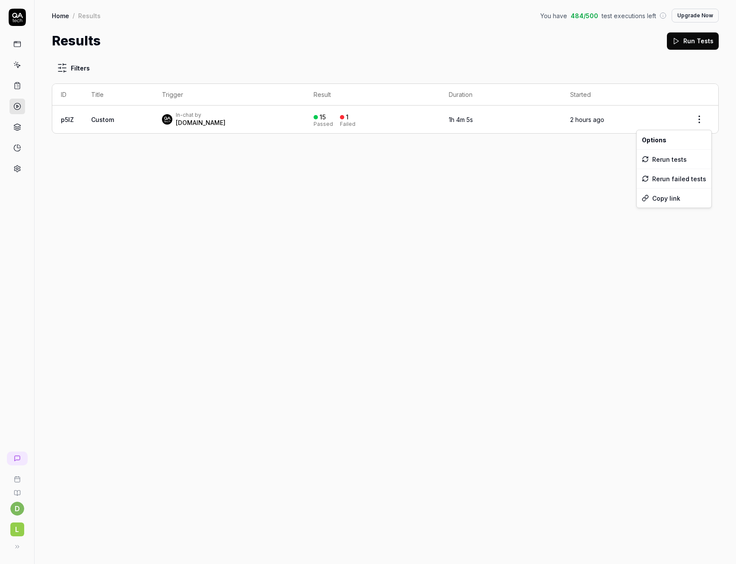
click at [697, 119] on html "d L Home / Results You have 484 / 500 test executions left Upgrade Now Home / R…" at bounding box center [368, 282] width 736 height 564
click at [119, 116] on td "Custom" at bounding box center [118, 119] width 71 height 28
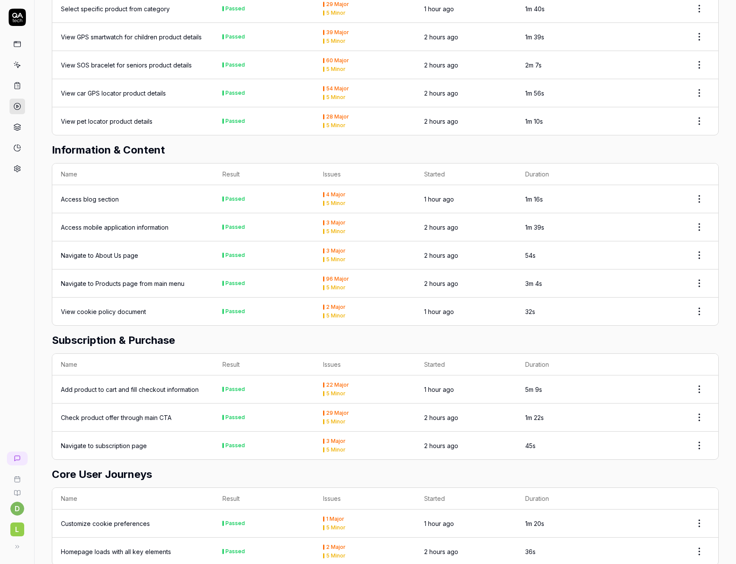
scroll to position [397, 0]
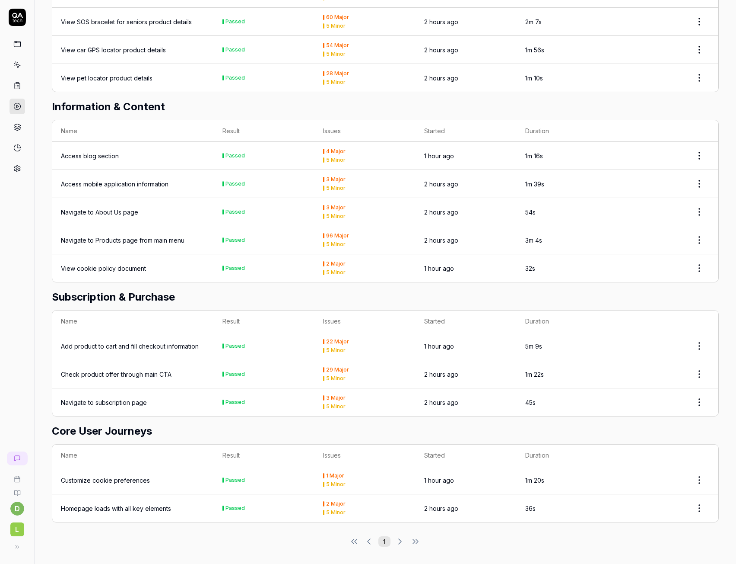
click at [120, 481] on div "Customize cookie preferences" at bounding box center [105, 479] width 89 height 9
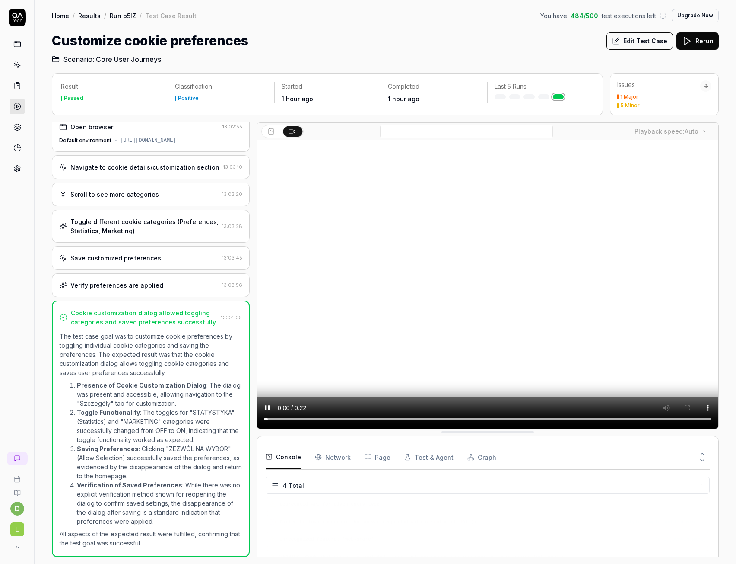
scroll to position [7, 0]
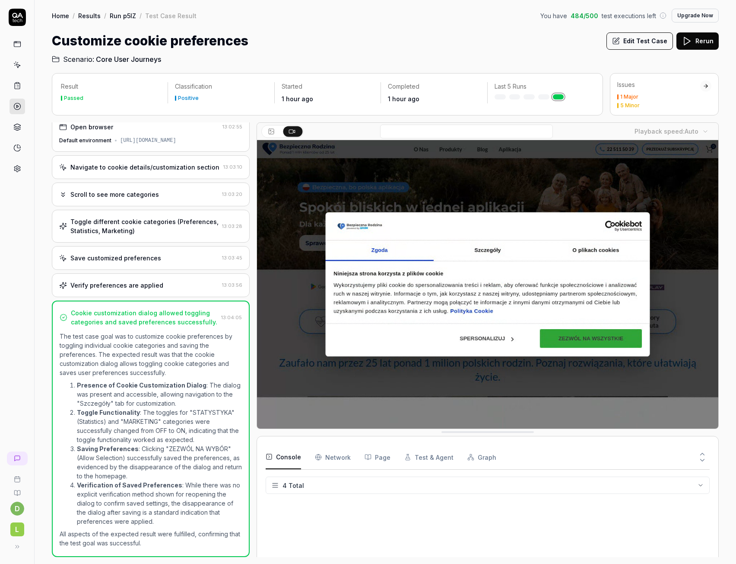
click at [652, 40] on button "Edit Test Case" at bounding box center [640, 40] width 67 height 17
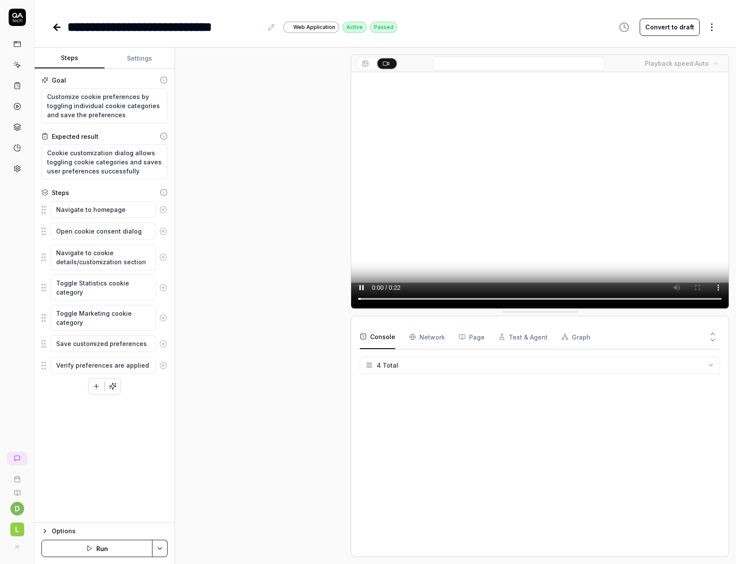
scroll to position [29, 0]
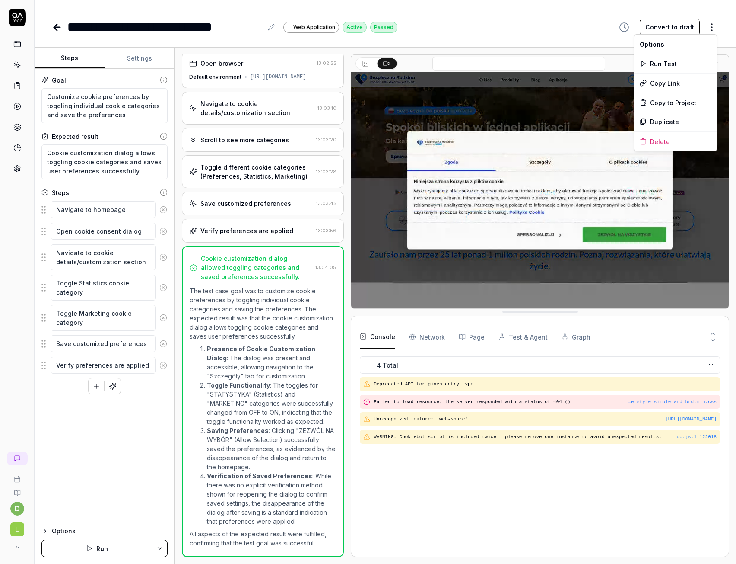
click at [711, 28] on html "**********" at bounding box center [368, 282] width 736 height 564
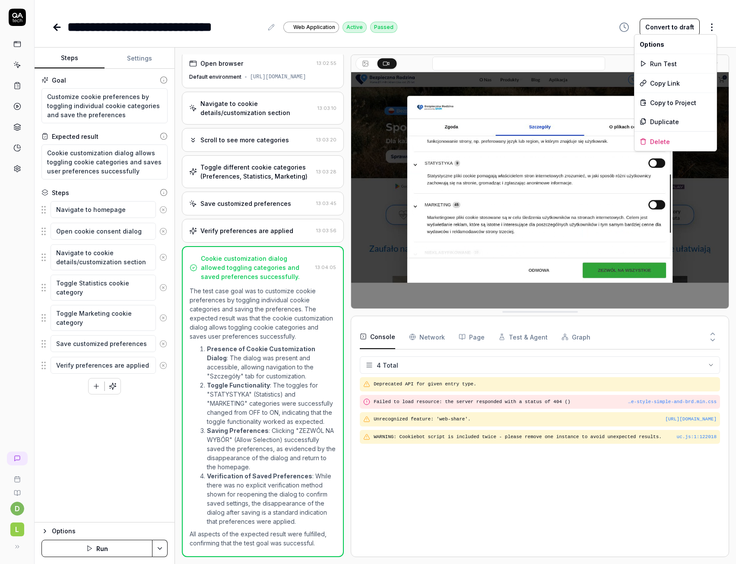
click at [711, 28] on html "**********" at bounding box center [368, 282] width 736 height 564
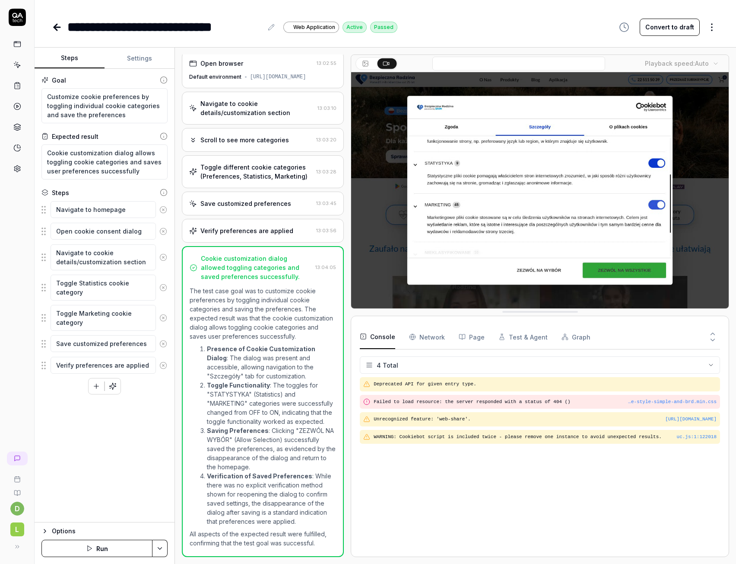
click at [57, 28] on icon at bounding box center [57, 27] width 10 height 10
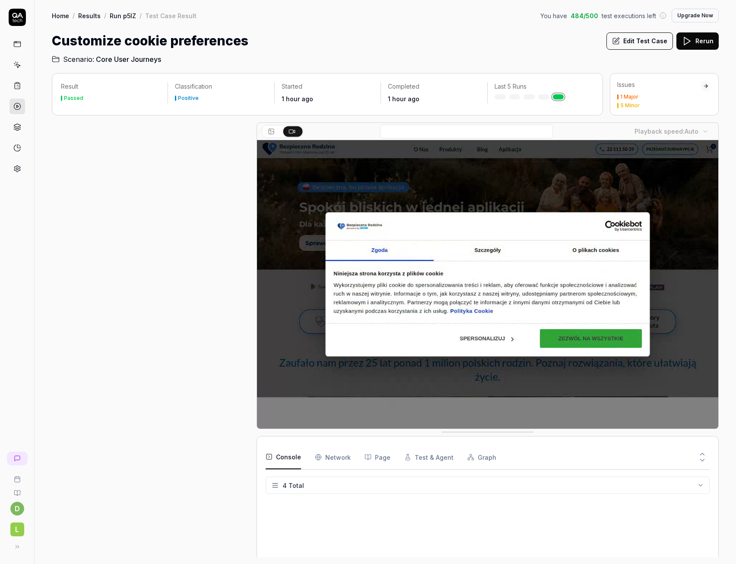
scroll to position [7, 0]
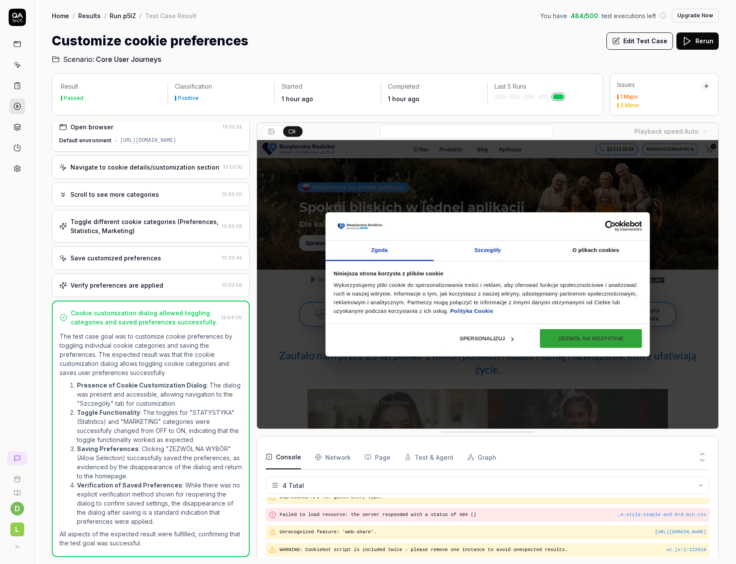
click at [120, 16] on link "Run p5IZ" at bounding box center [123, 15] width 26 height 9
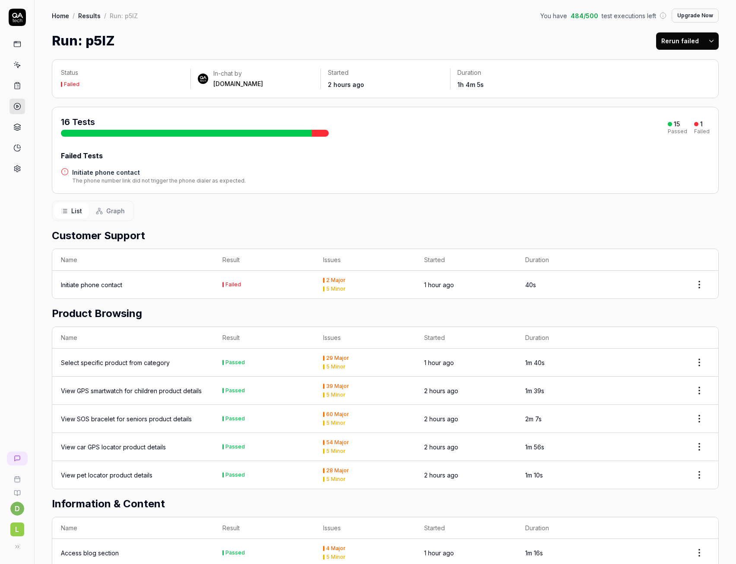
click at [113, 210] on span "Graph" at bounding box center [115, 210] width 19 height 9
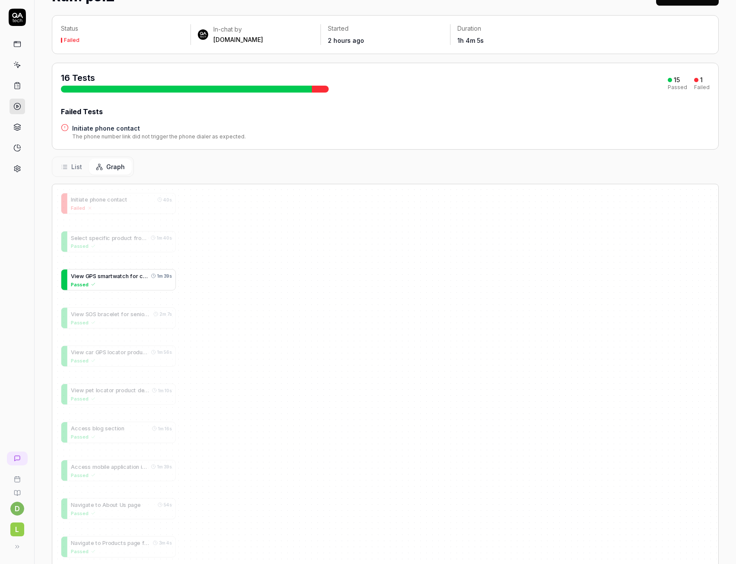
scroll to position [132, 0]
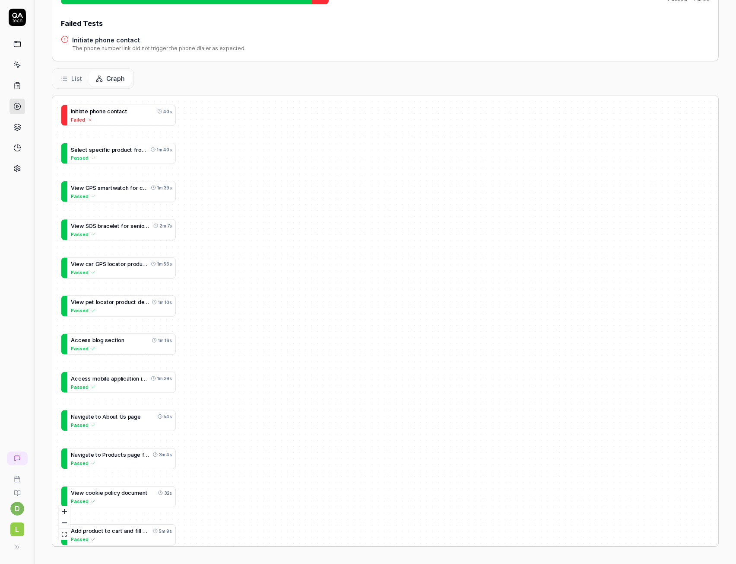
click at [73, 79] on span "List" at bounding box center [76, 78] width 11 height 9
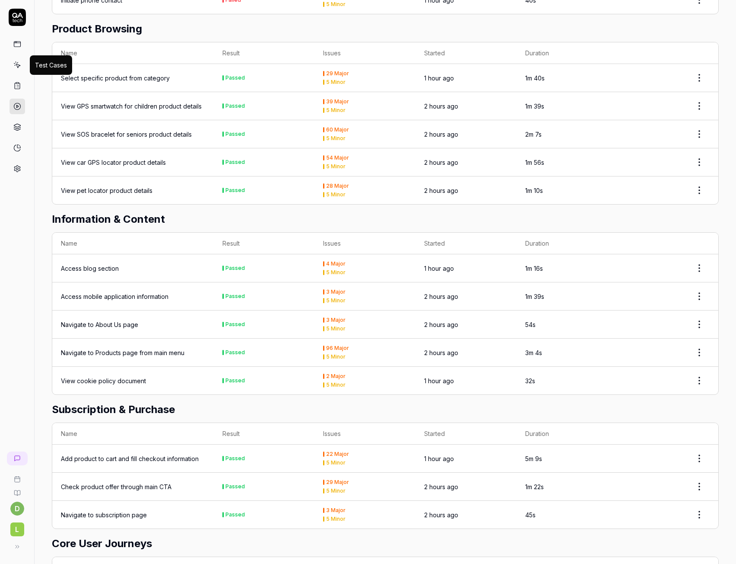
scroll to position [267, 0]
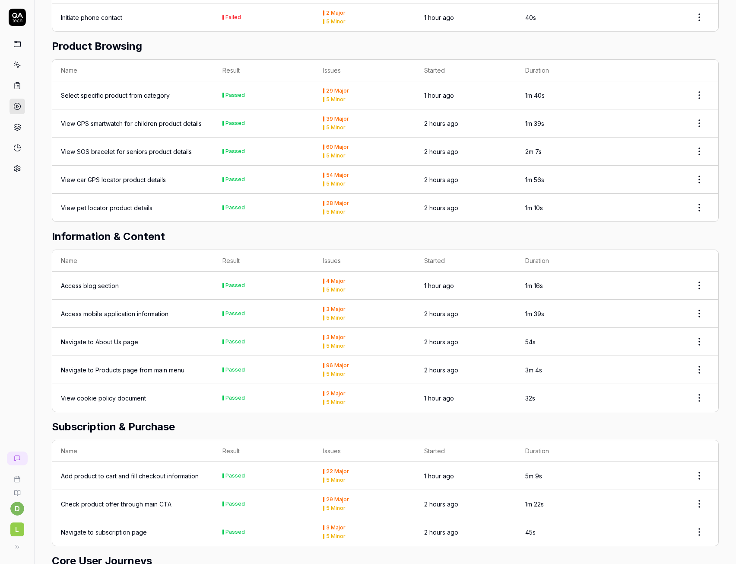
click at [113, 373] on div "Navigate to Products page from main menu" at bounding box center [123, 369] width 124 height 9
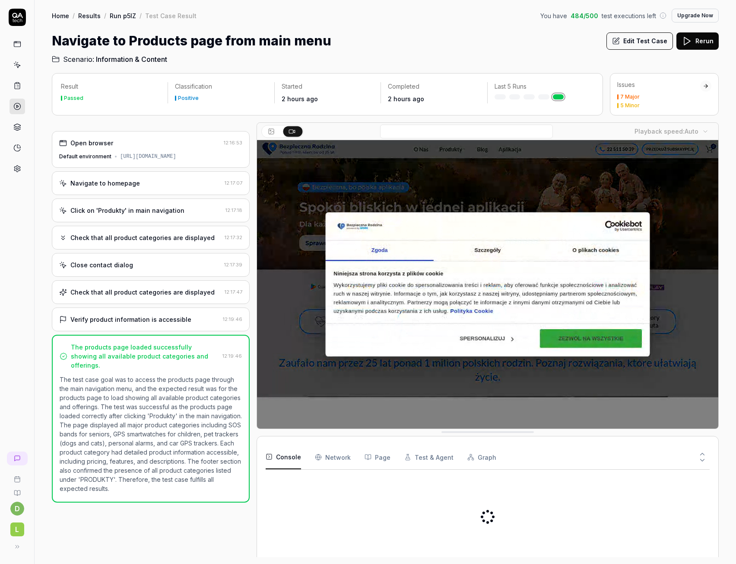
click at [644, 37] on button "Edit Test Case" at bounding box center [640, 40] width 67 height 17
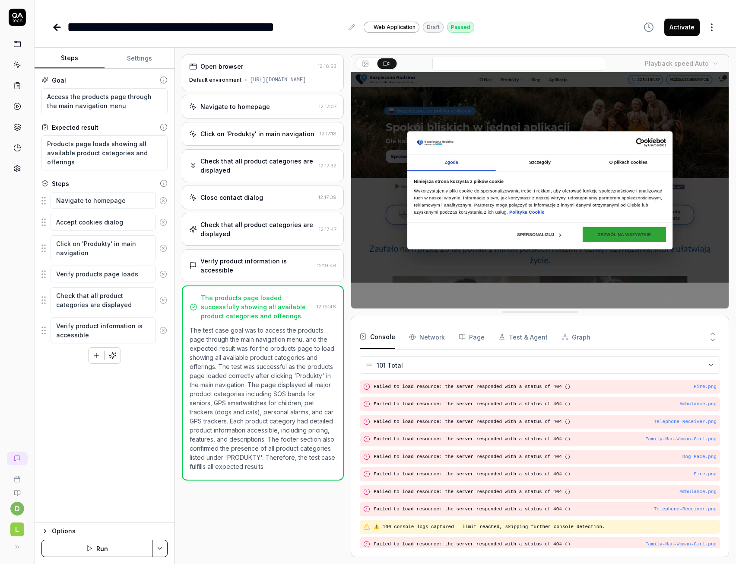
click at [672, 29] on button "Activate" at bounding box center [682, 27] width 35 height 17
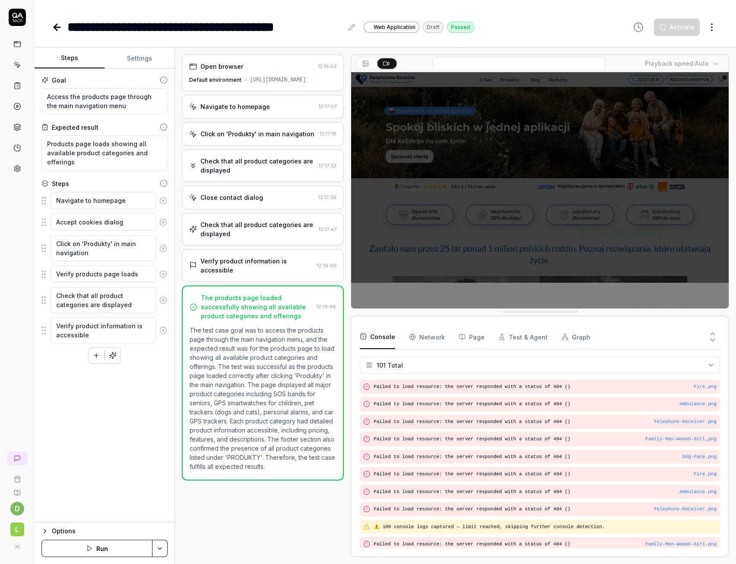
scroll to position [1594, 0]
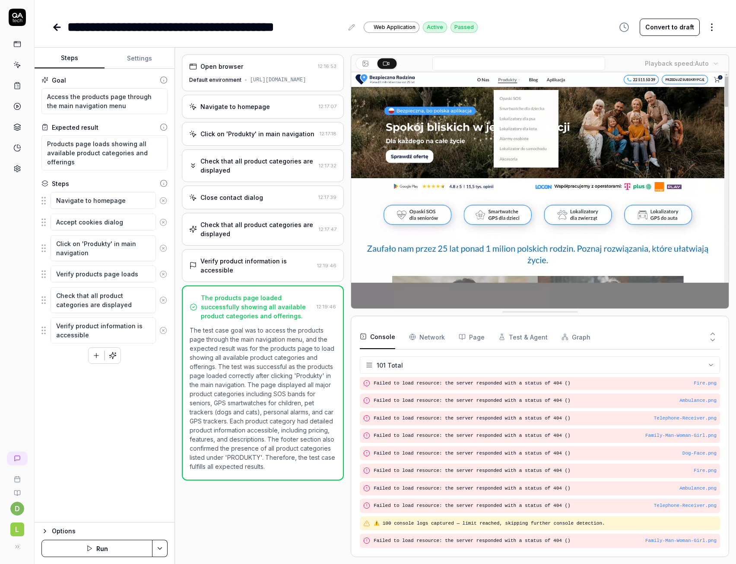
type textarea "*"
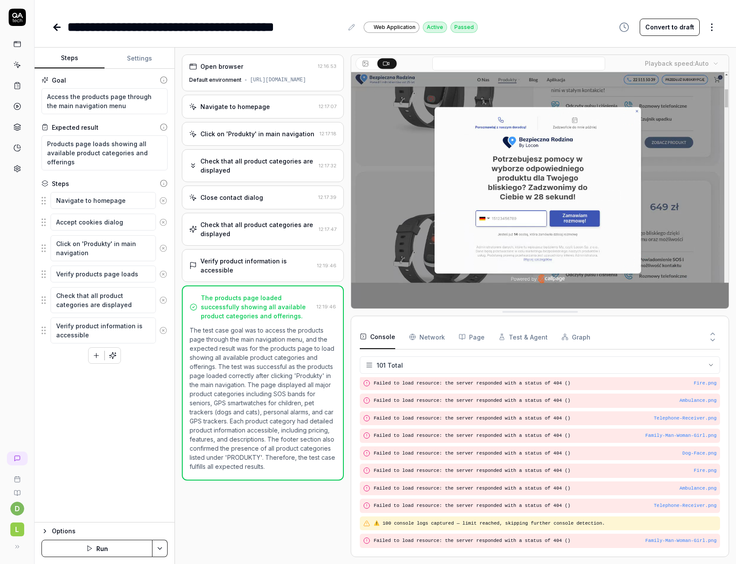
click at [57, 30] on icon at bounding box center [55, 27] width 3 height 6
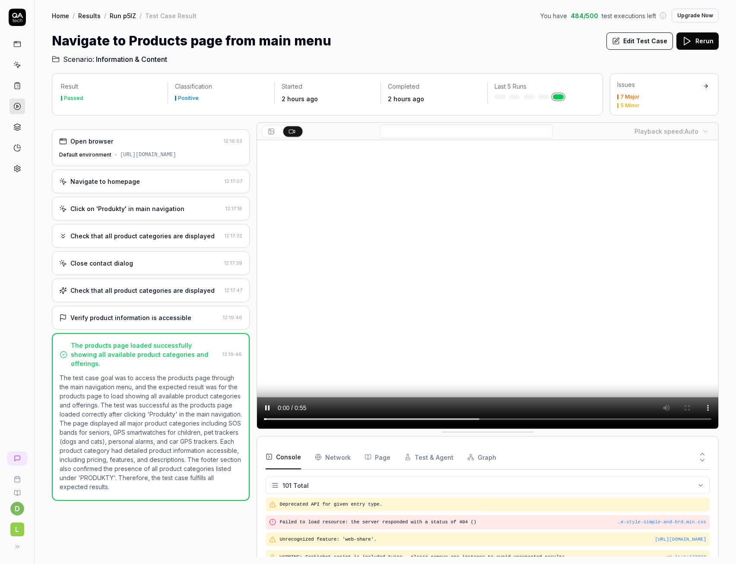
scroll to position [1705, 0]
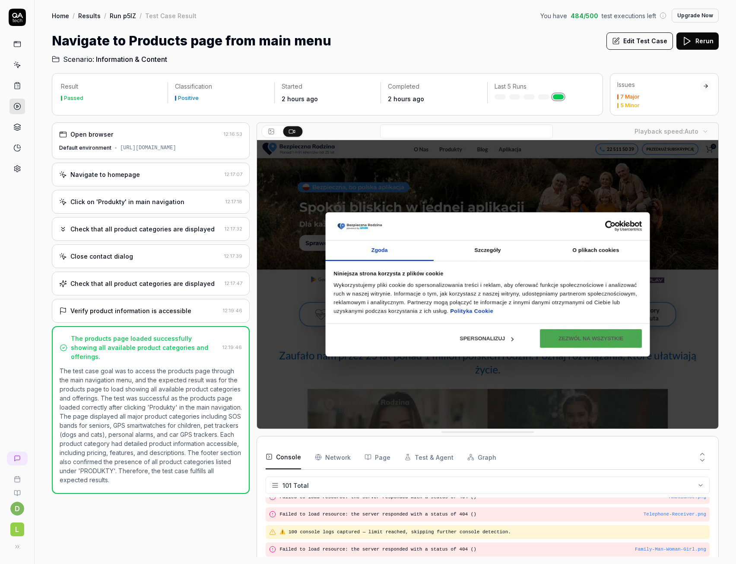
click at [134, 18] on link "Run p5IZ" at bounding box center [123, 15] width 26 height 9
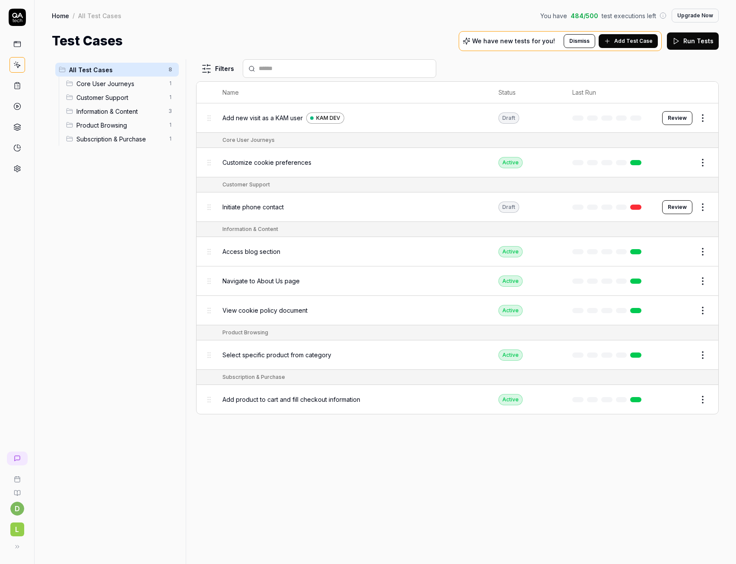
click at [115, 112] on span "Information & Content" at bounding box center [119, 111] width 87 height 9
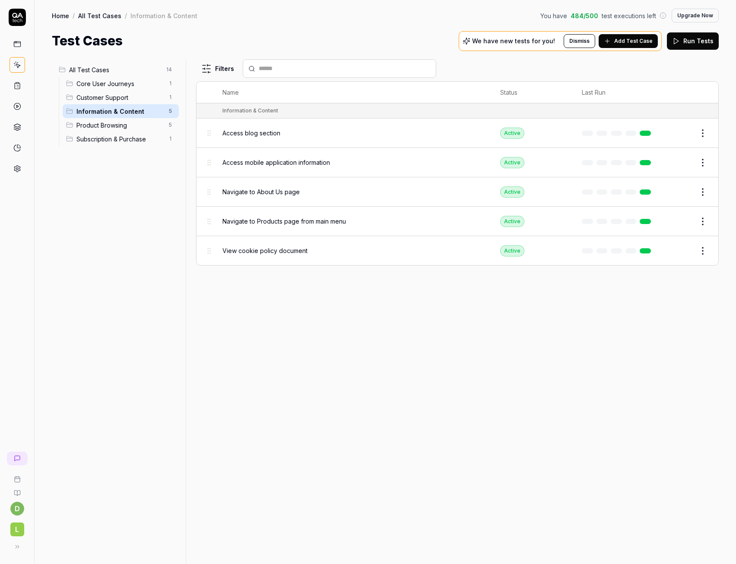
click at [102, 138] on span "Subscription & Purchase" at bounding box center [119, 138] width 87 height 9
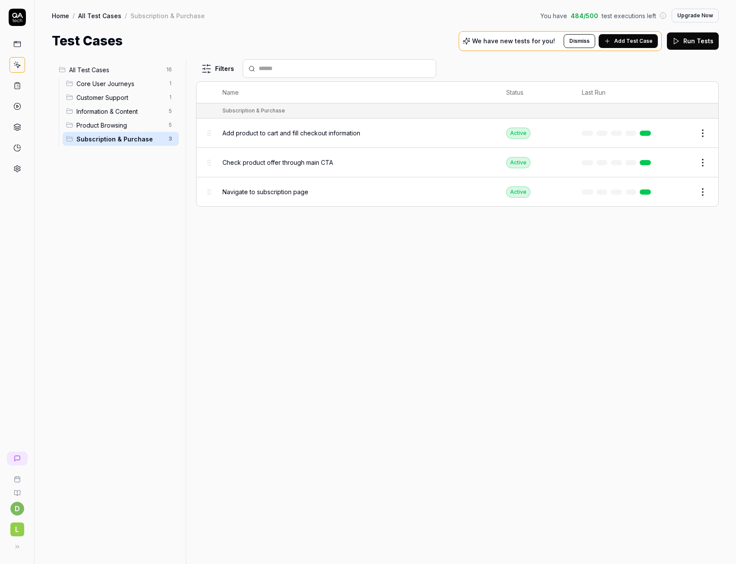
click at [115, 86] on span "Core User Journeys" at bounding box center [119, 83] width 87 height 9
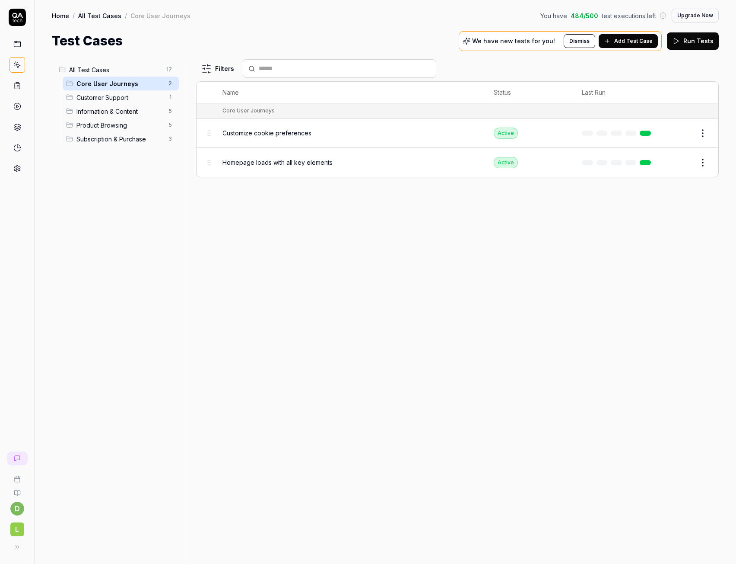
click at [125, 70] on span "All Test Cases" at bounding box center [115, 69] width 92 height 9
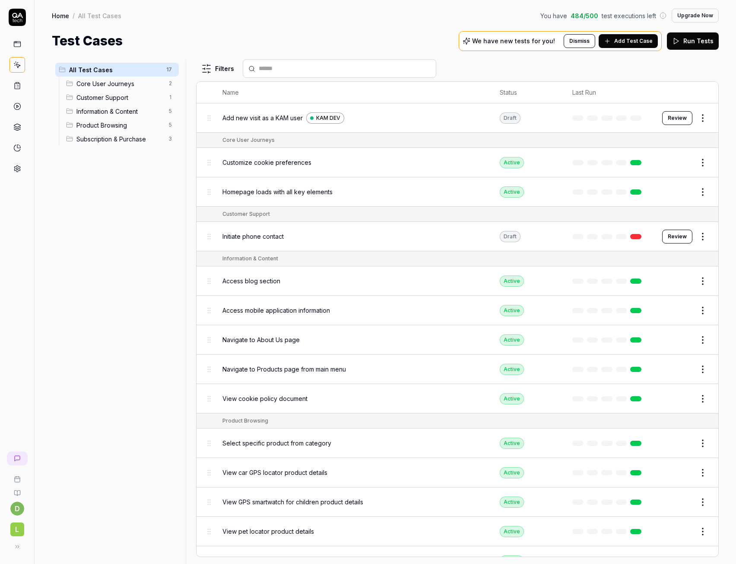
click at [243, 119] on span "Add new visit as a KAM user" at bounding box center [263, 117] width 80 height 9
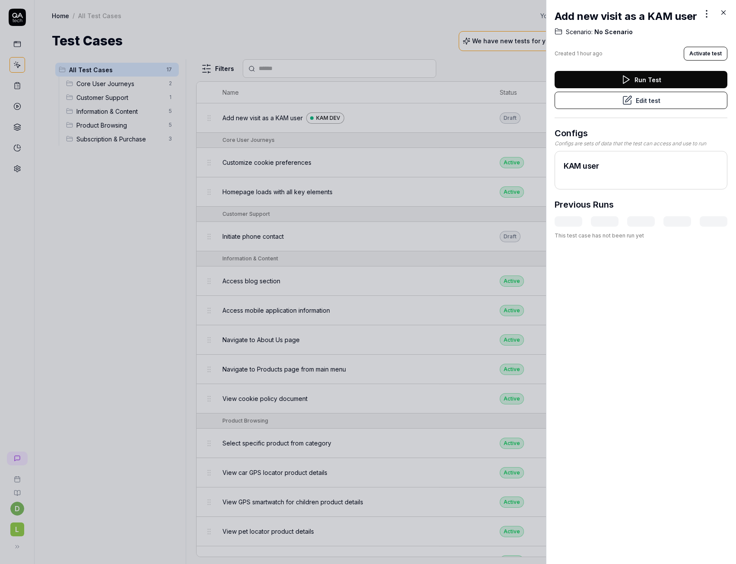
click at [726, 13] on icon at bounding box center [724, 13] width 8 height 8
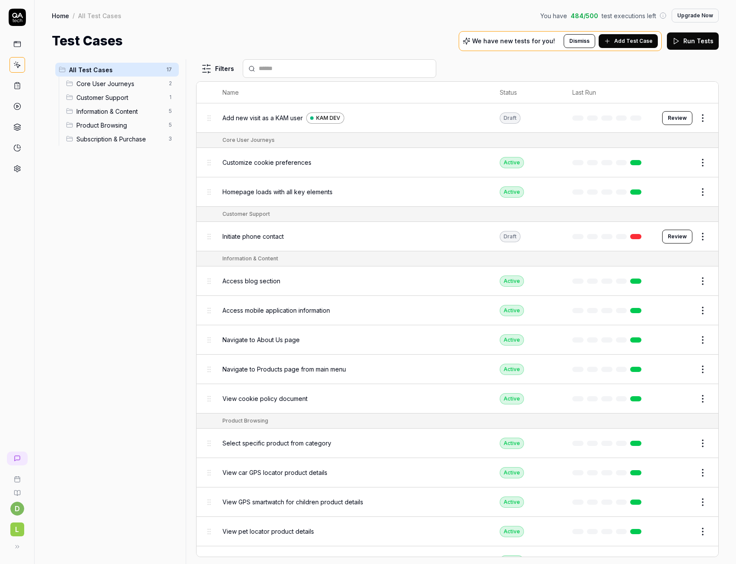
click at [16, 45] on icon at bounding box center [17, 44] width 8 height 8
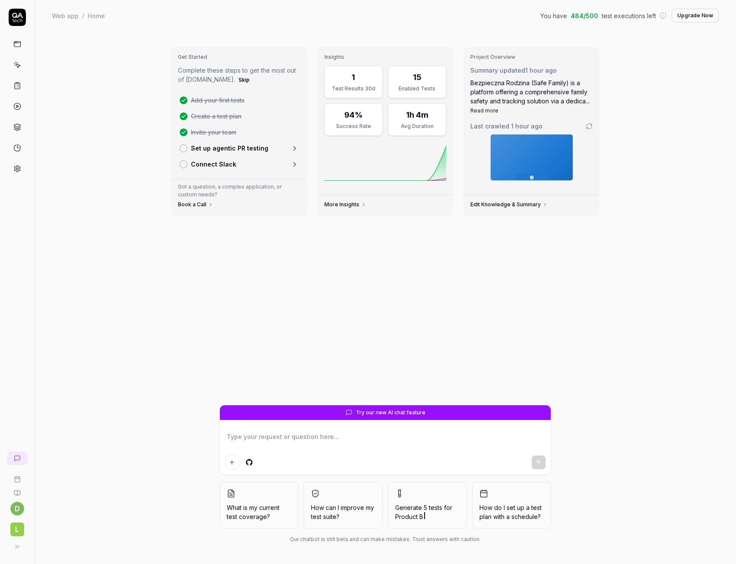
type textarea "*"
click at [210, 151] on p "Set up agentic PR testing" at bounding box center [229, 147] width 77 height 9
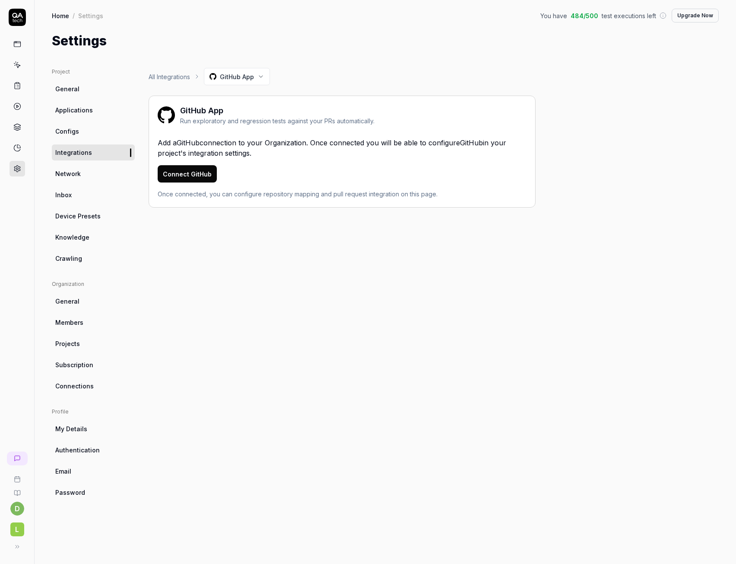
click at [74, 172] on span "Network" at bounding box center [67, 173] width 25 height 9
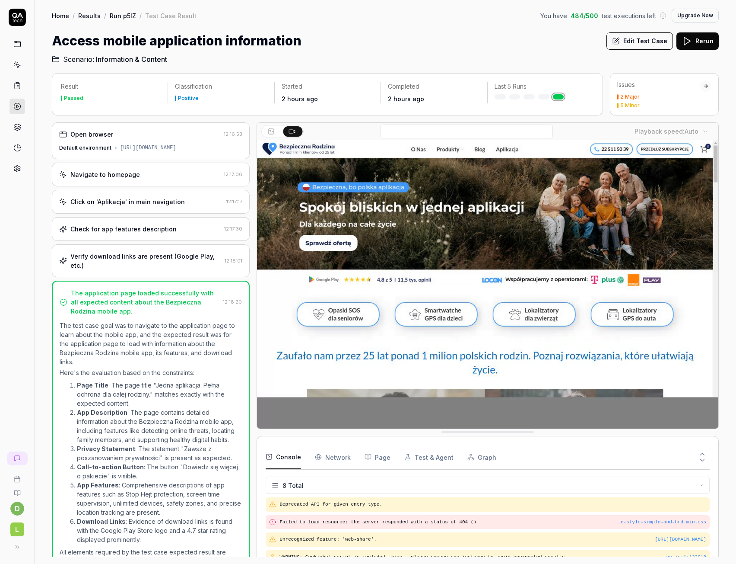
click at [647, 44] on button "Edit Test Case" at bounding box center [640, 40] width 67 height 17
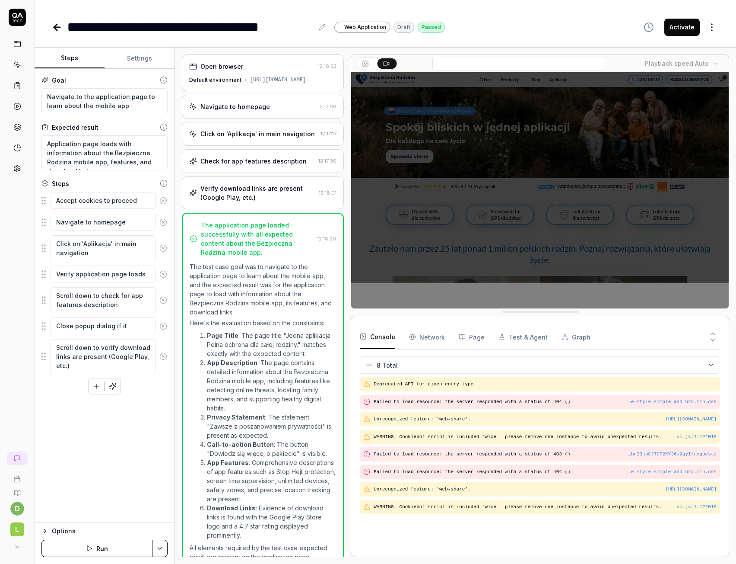
click at [672, 31] on button "Activate" at bounding box center [682, 27] width 35 height 17
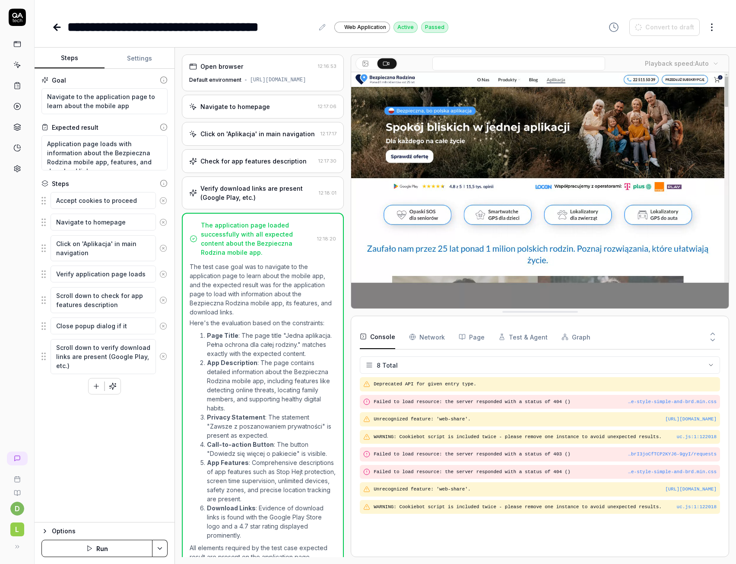
type textarea "*"
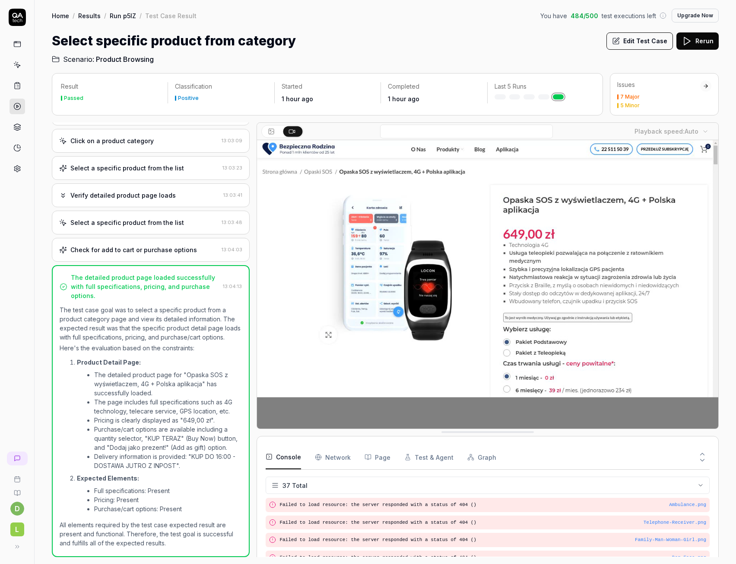
click at [649, 44] on button "Edit Test Case" at bounding box center [640, 40] width 67 height 17
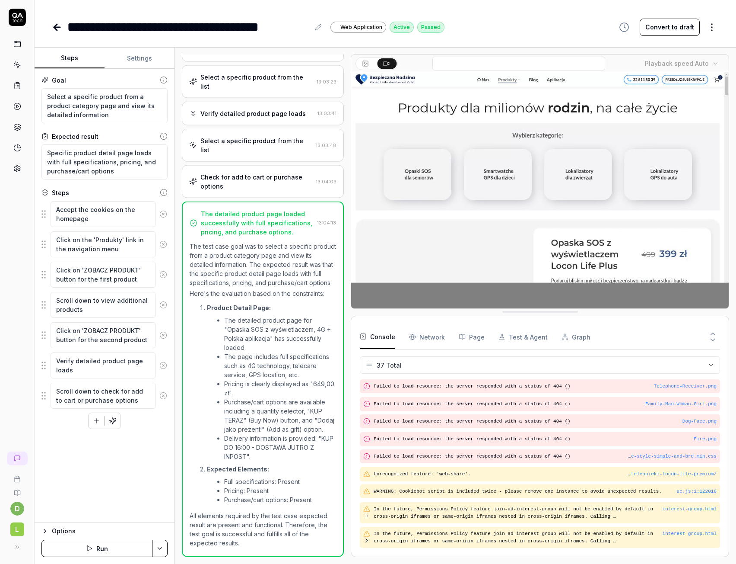
scroll to position [110, 0]
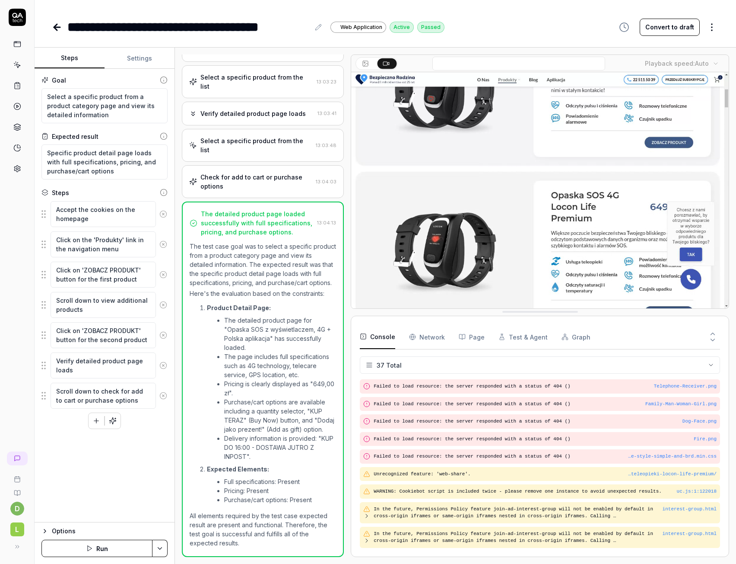
type textarea "*"
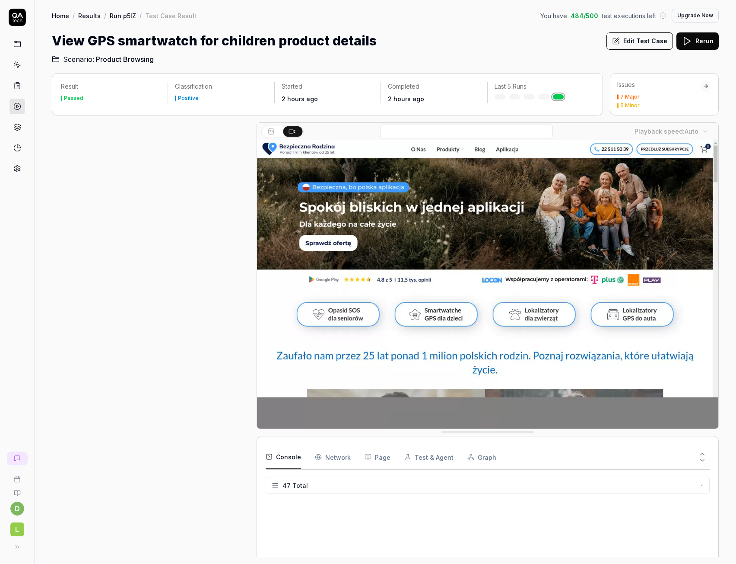
scroll to position [560, 0]
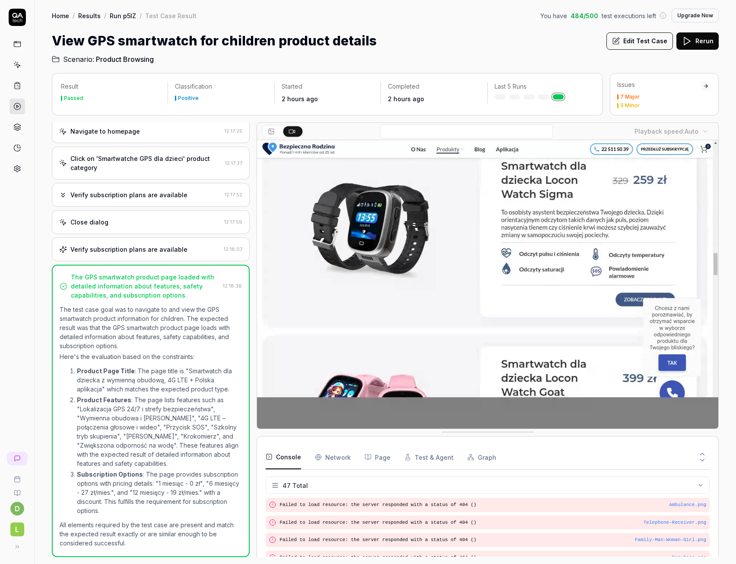
click at [627, 39] on button "Edit Test Case" at bounding box center [640, 40] width 67 height 17
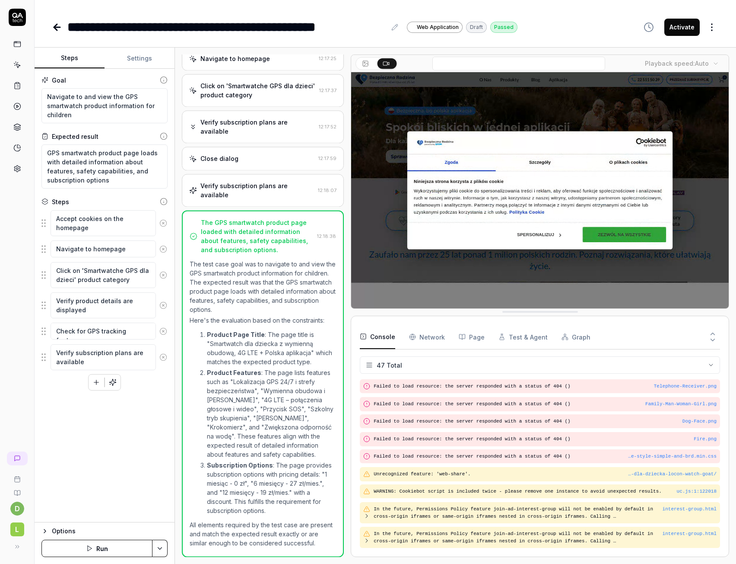
scroll to position [56, 0]
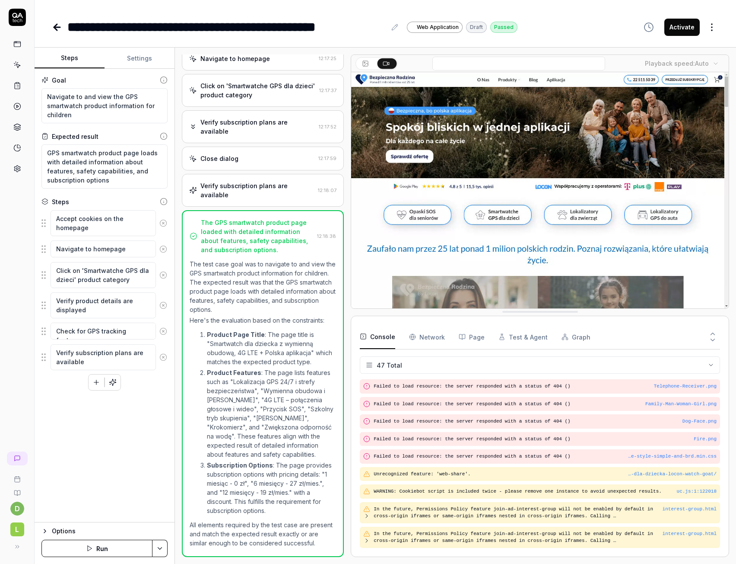
click at [679, 29] on button "Activate" at bounding box center [682, 27] width 35 height 17
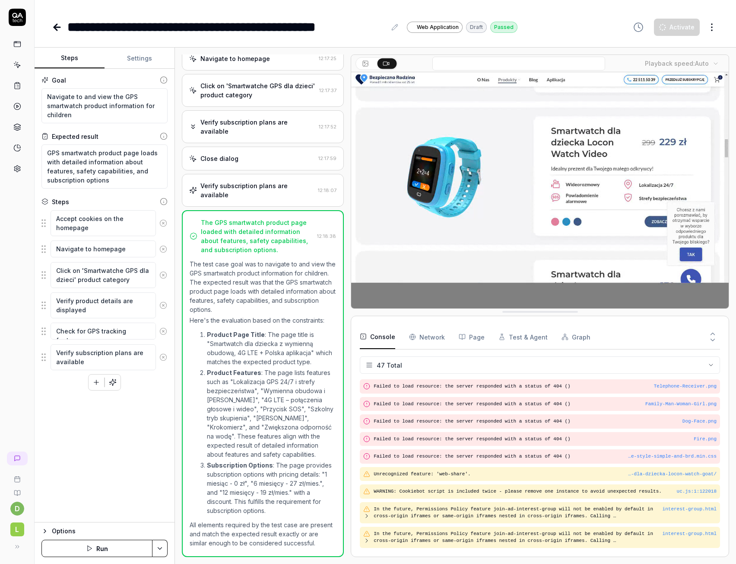
type textarea "*"
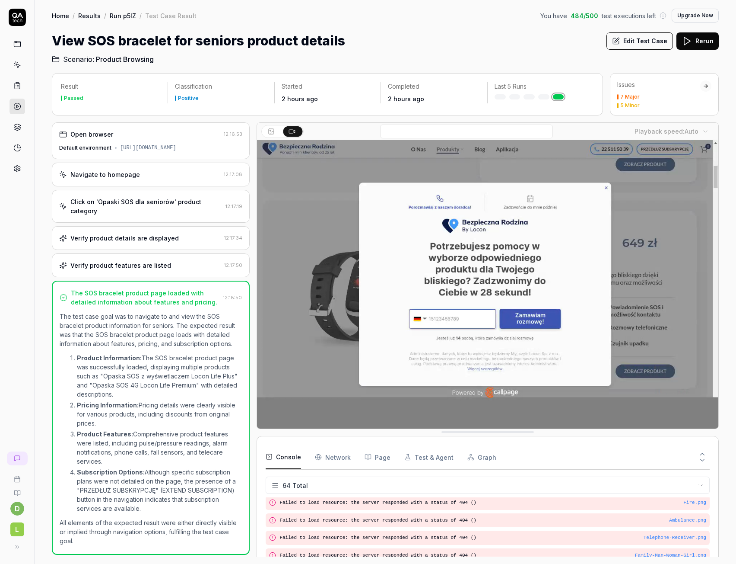
click at [653, 43] on button "Edit Test Case" at bounding box center [640, 40] width 67 height 17
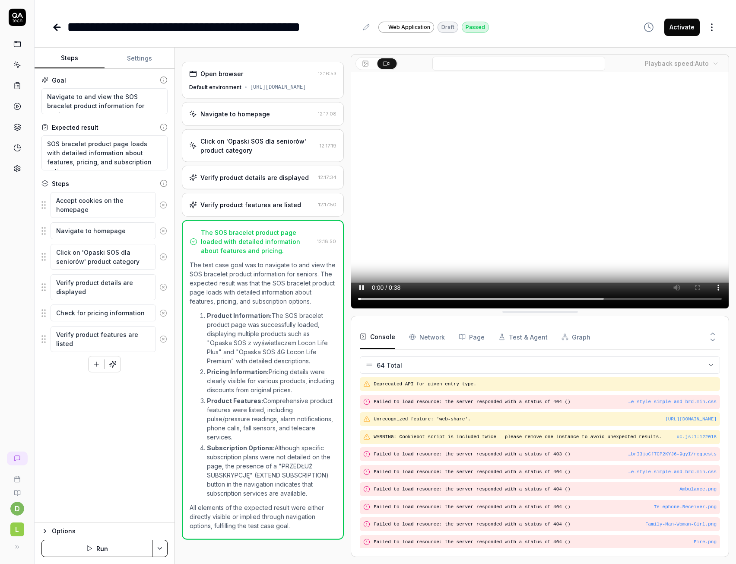
scroll to position [946, 0]
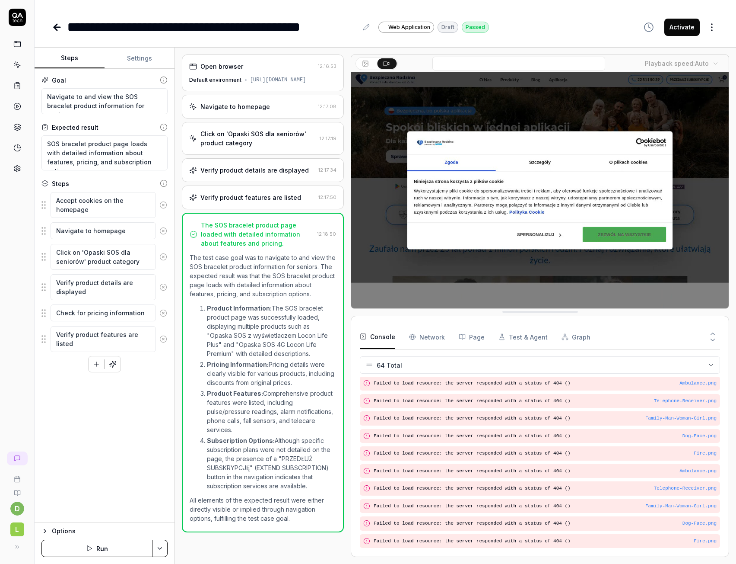
click at [674, 34] on button "Activate" at bounding box center [682, 27] width 35 height 17
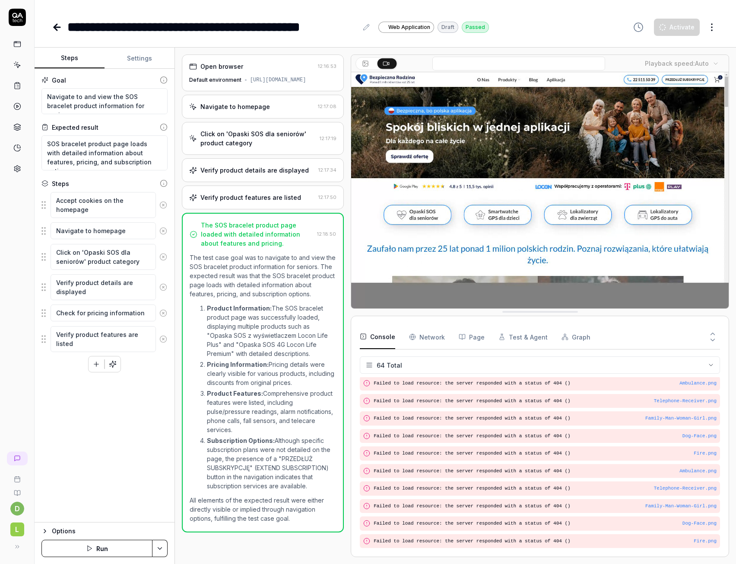
type textarea "*"
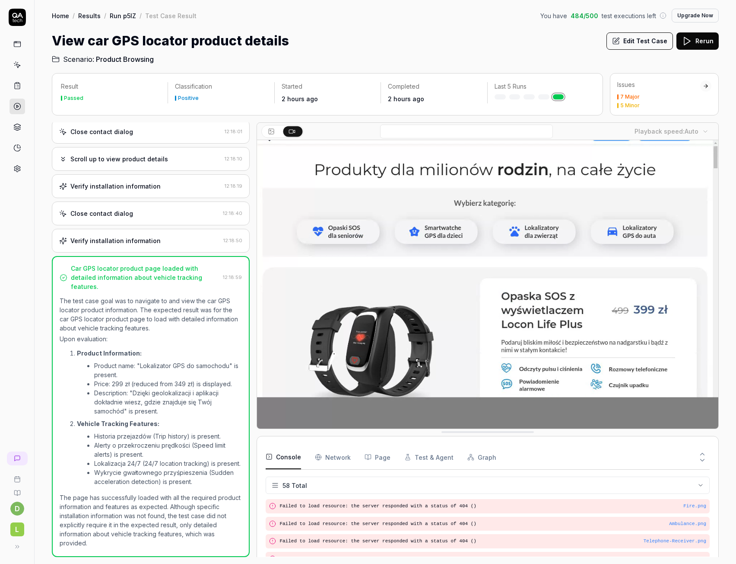
scroll to position [738, 0]
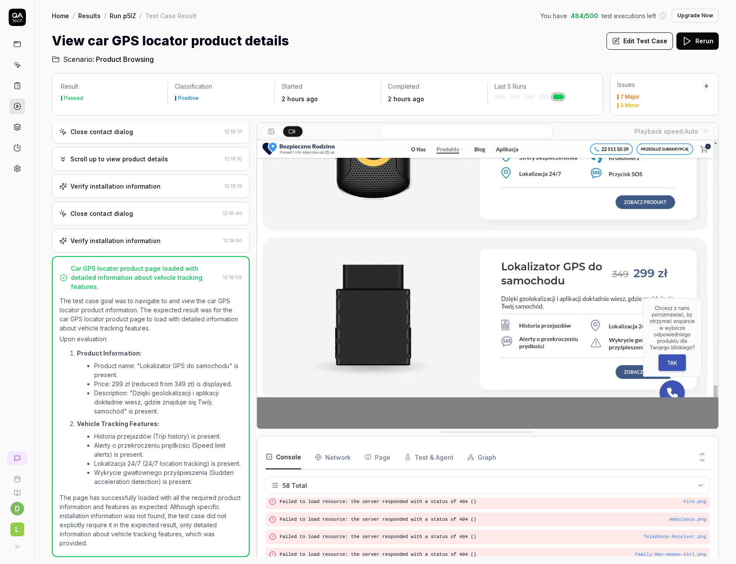
click at [637, 37] on button "Edit Test Case" at bounding box center [640, 40] width 67 height 17
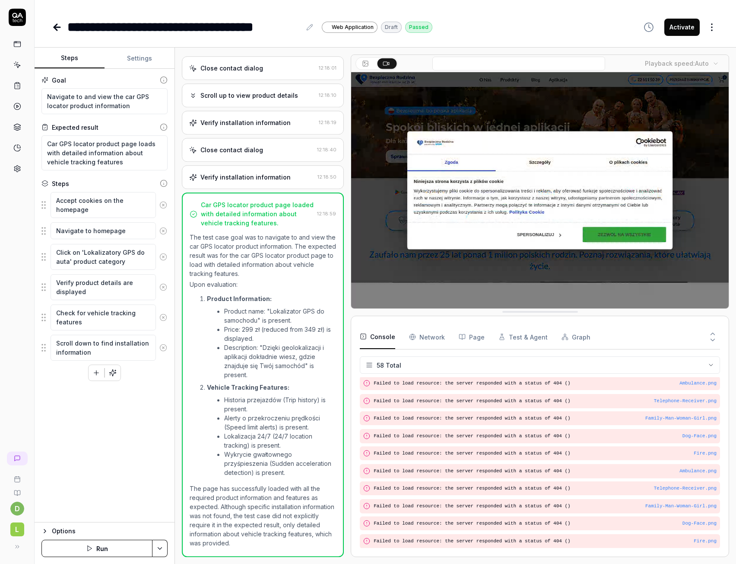
scroll to position [137, 0]
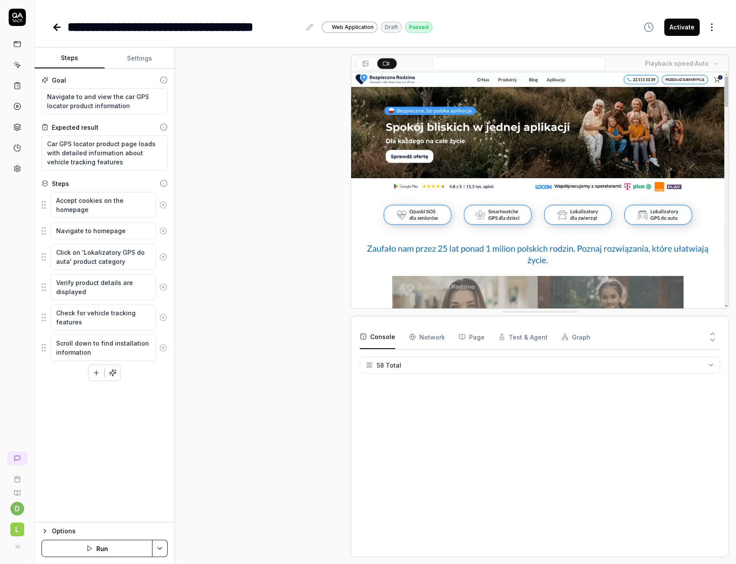
click at [676, 29] on button "Activate" at bounding box center [682, 27] width 35 height 17
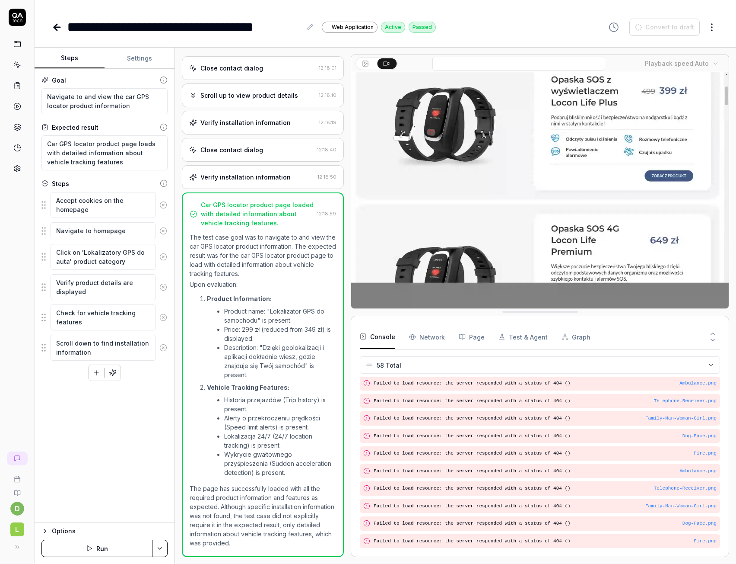
type textarea "*"
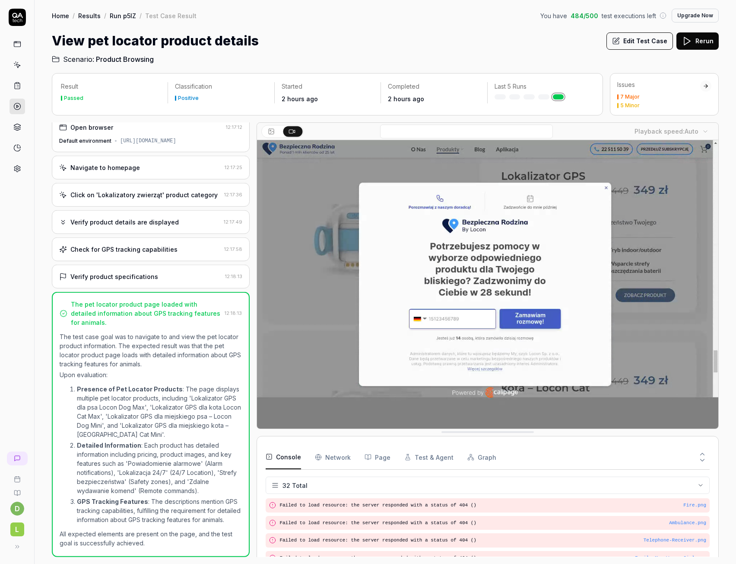
scroll to position [283, 0]
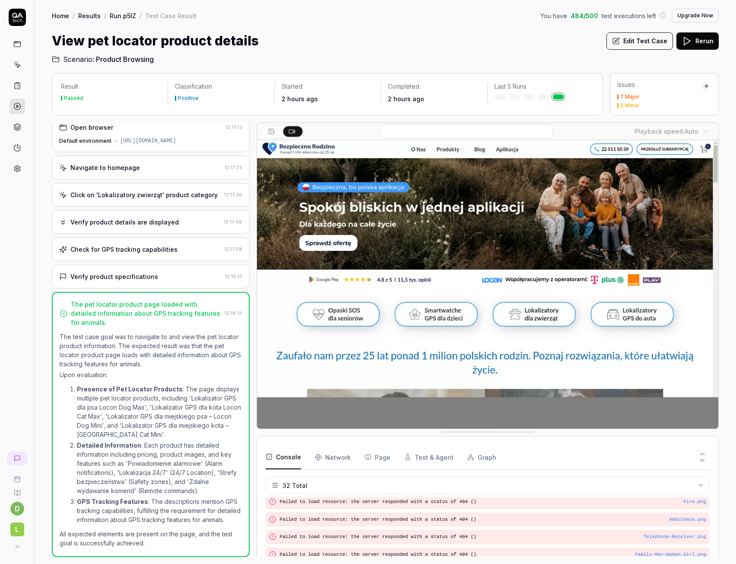
click at [640, 44] on button "Edit Test Case" at bounding box center [640, 40] width 67 height 17
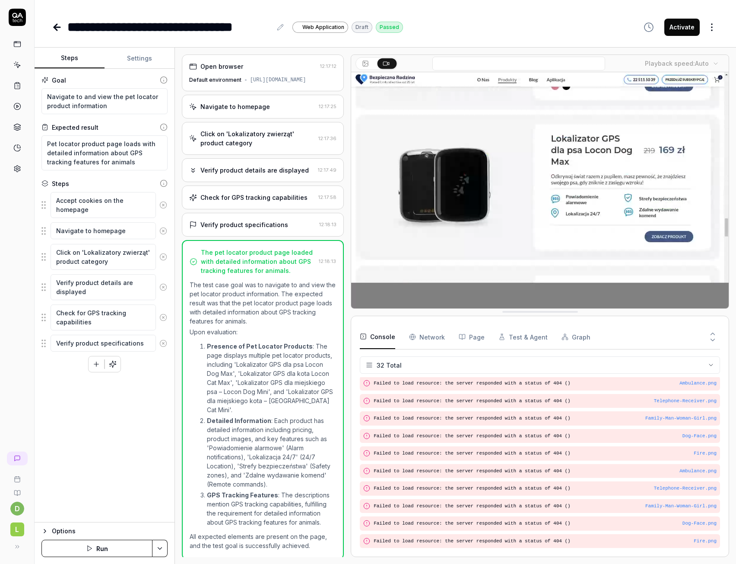
click at [678, 30] on button "Activate" at bounding box center [682, 27] width 35 height 17
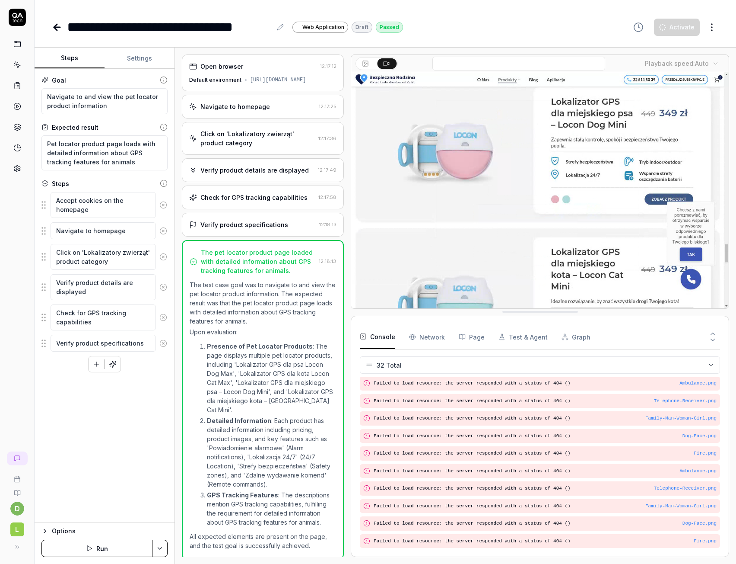
type textarea "*"
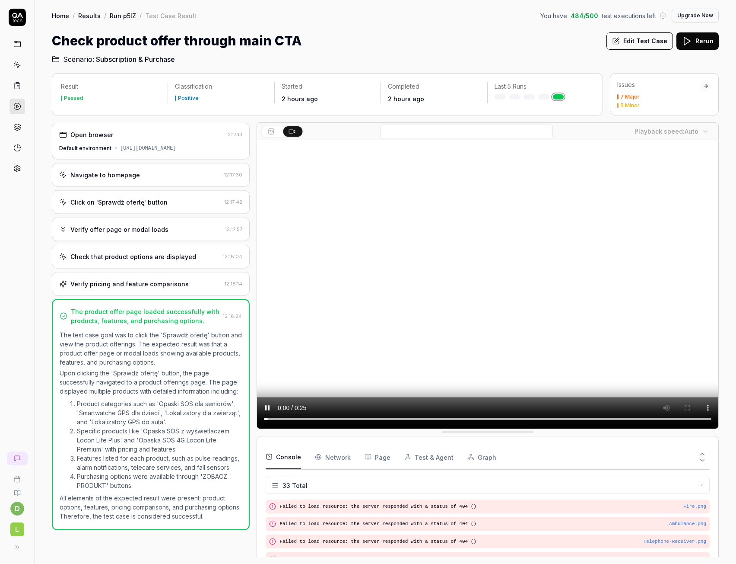
scroll to position [300, 0]
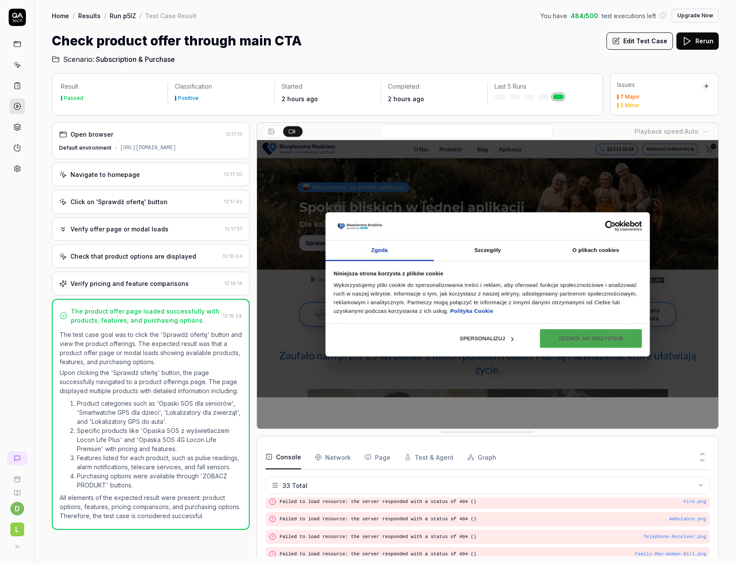
click at [620, 44] on icon at bounding box center [616, 41] width 8 height 8
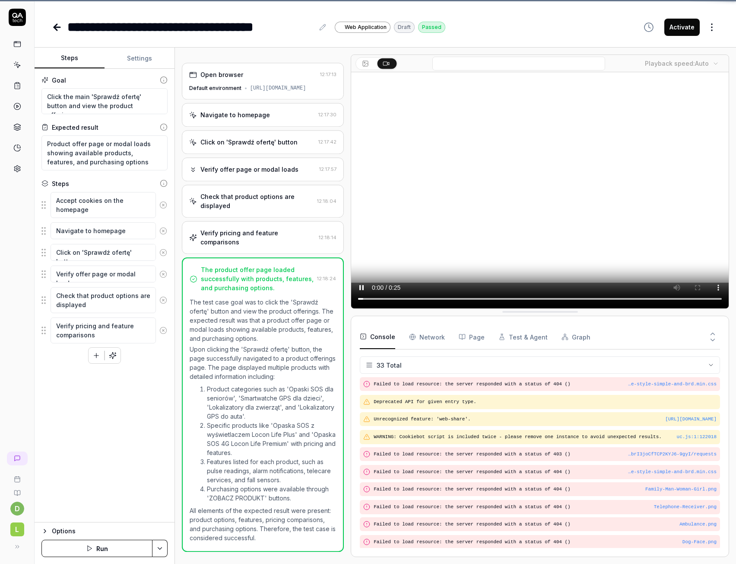
scroll to position [404, 0]
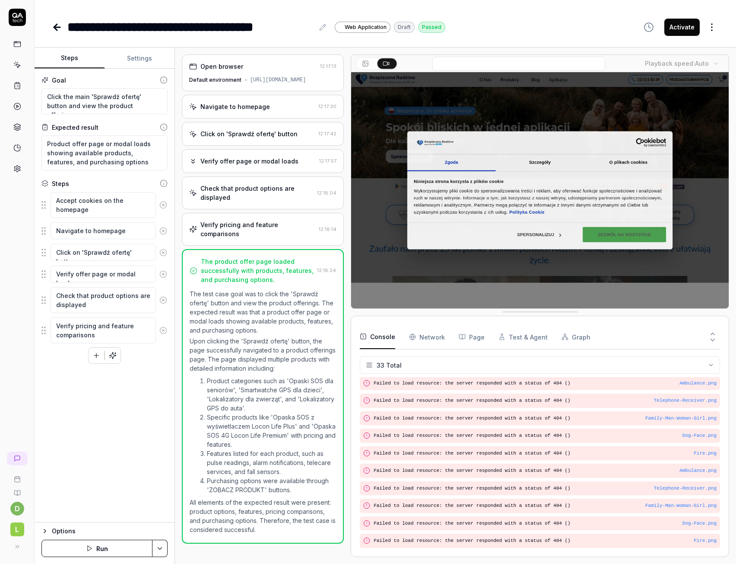
click at [677, 28] on button "Activate" at bounding box center [682, 27] width 35 height 17
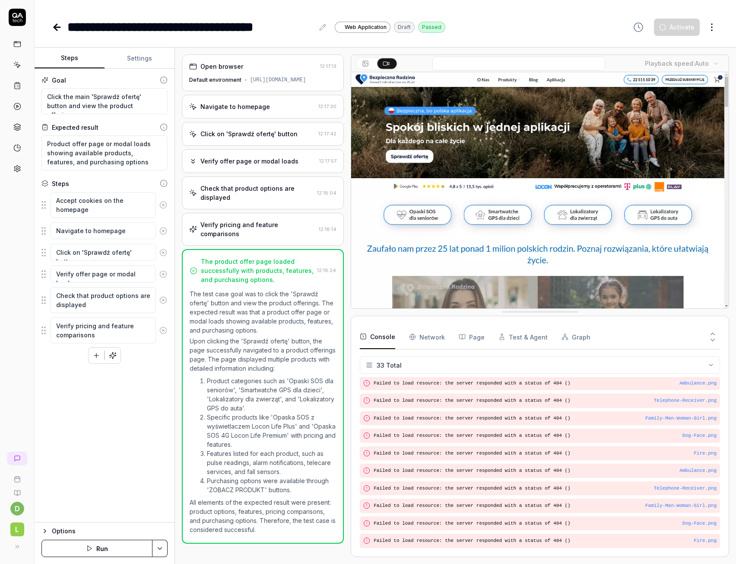
type textarea "*"
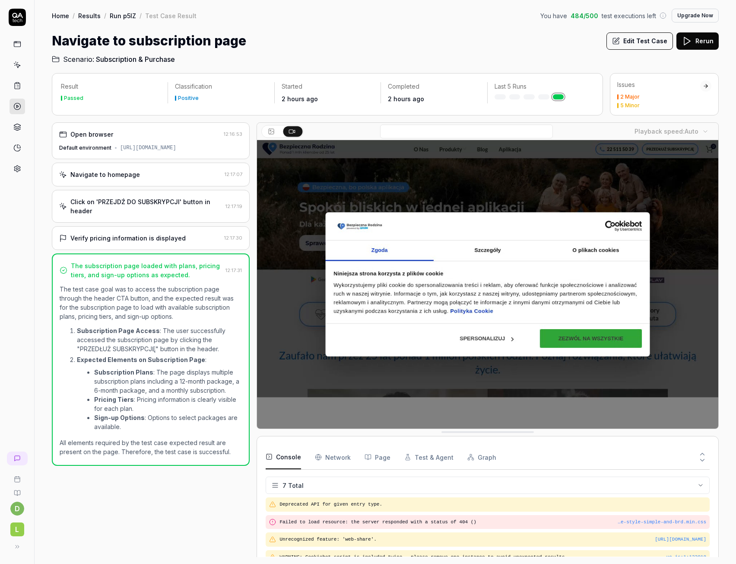
click at [643, 39] on button "Edit Test Case" at bounding box center [640, 40] width 67 height 17
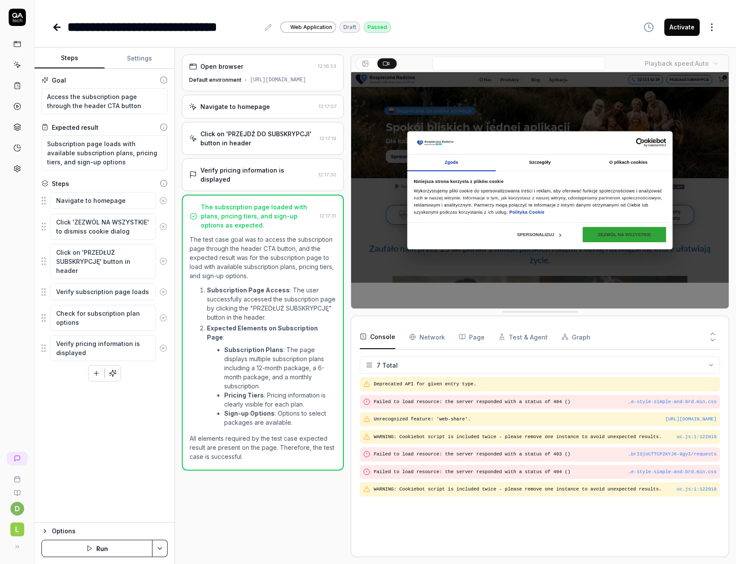
click at [680, 26] on button "Activate" at bounding box center [682, 27] width 35 height 17
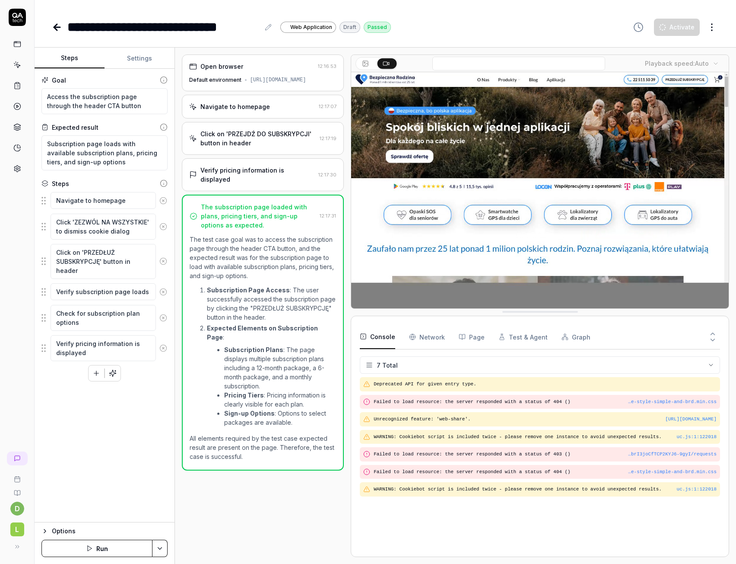
type textarea "*"
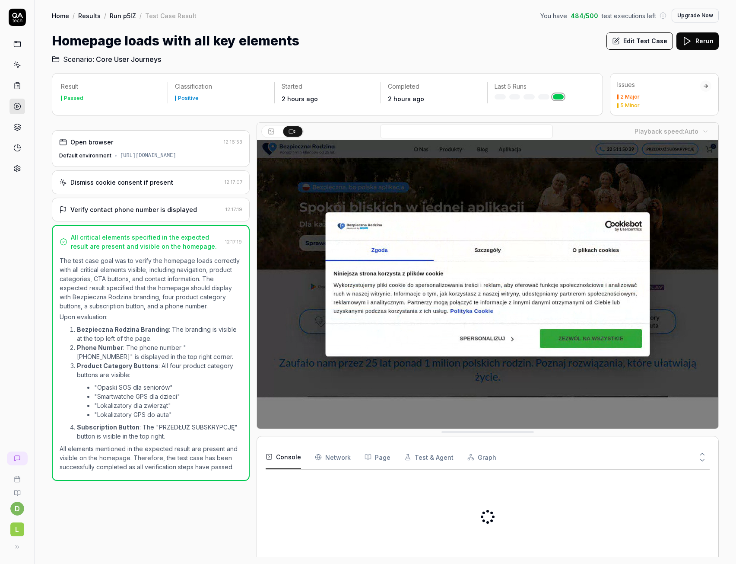
click at [641, 41] on button "Edit Test Case" at bounding box center [640, 40] width 67 height 17
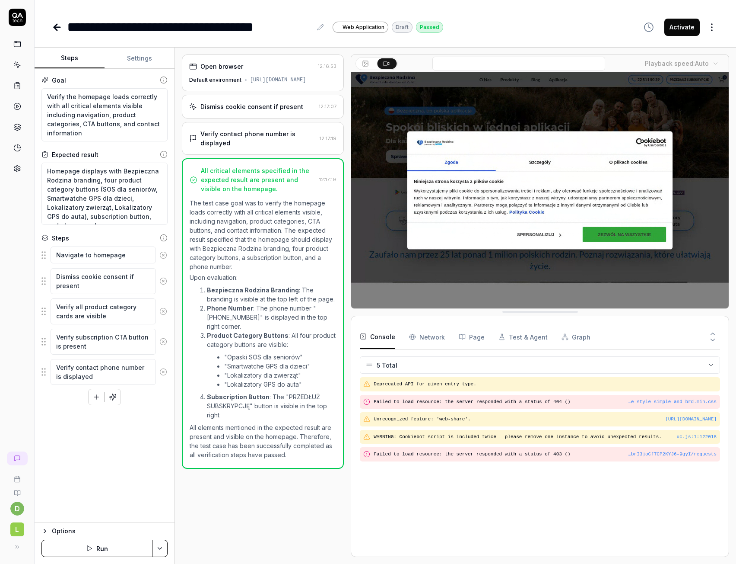
click at [684, 31] on button "Activate" at bounding box center [682, 27] width 35 height 17
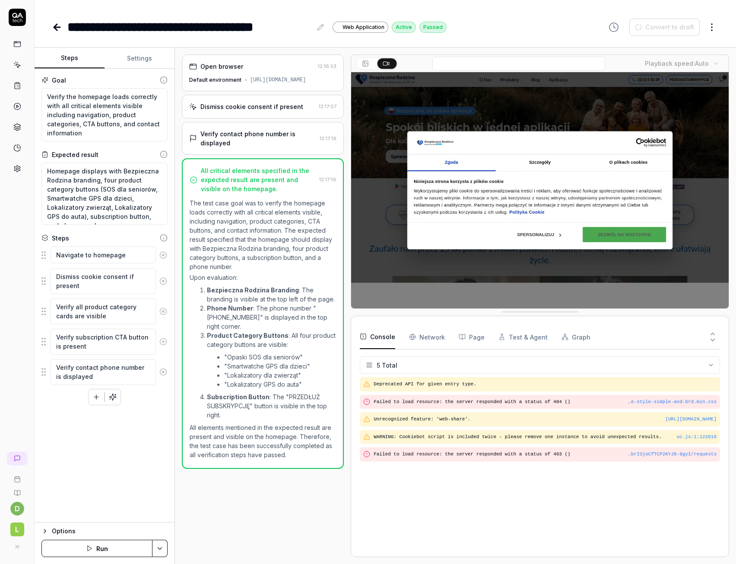
type textarea "*"
